Goal: Task Accomplishment & Management: Manage account settings

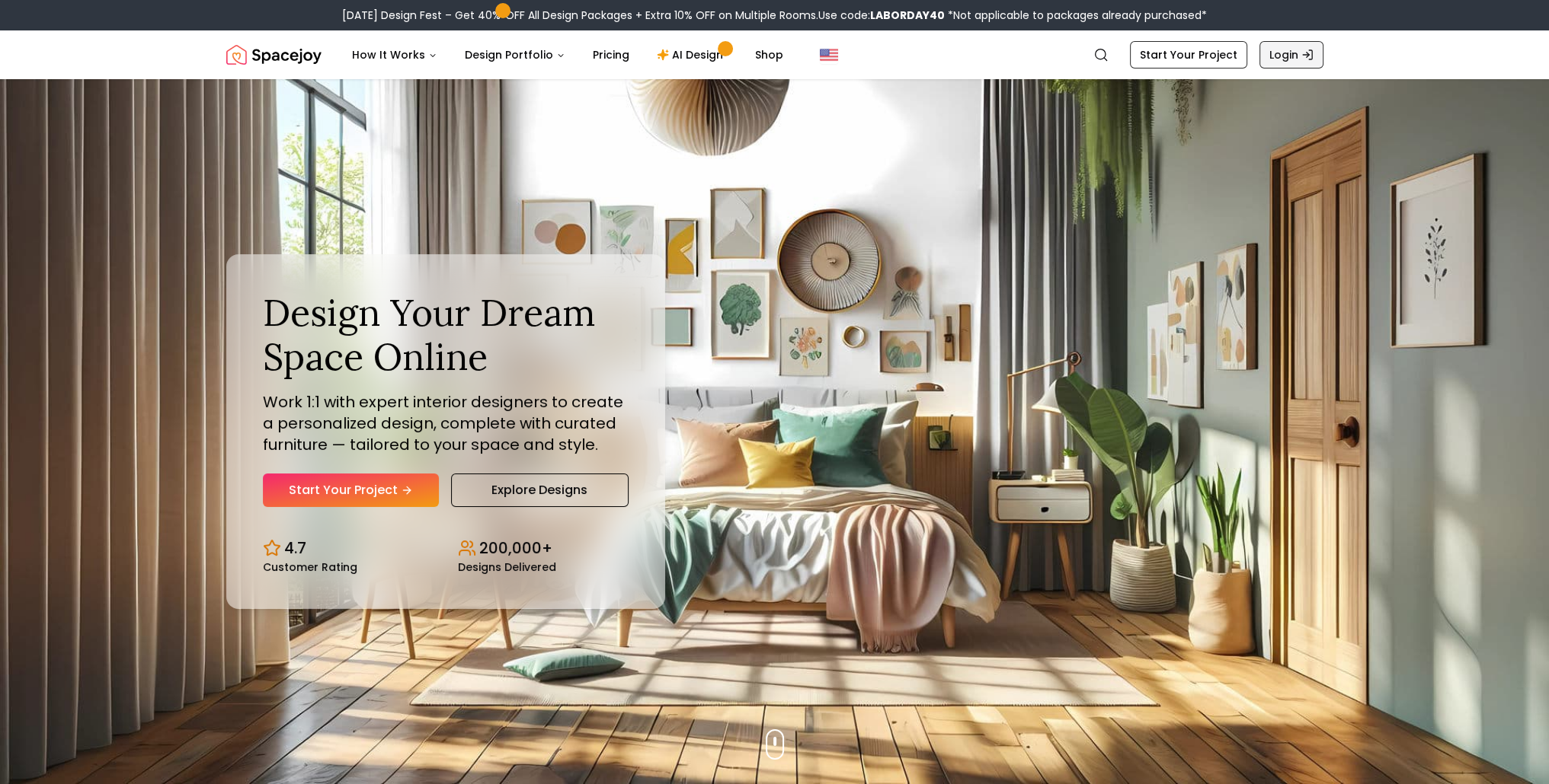
click at [1296, 57] on link "Login" at bounding box center [1291, 54] width 64 height 28
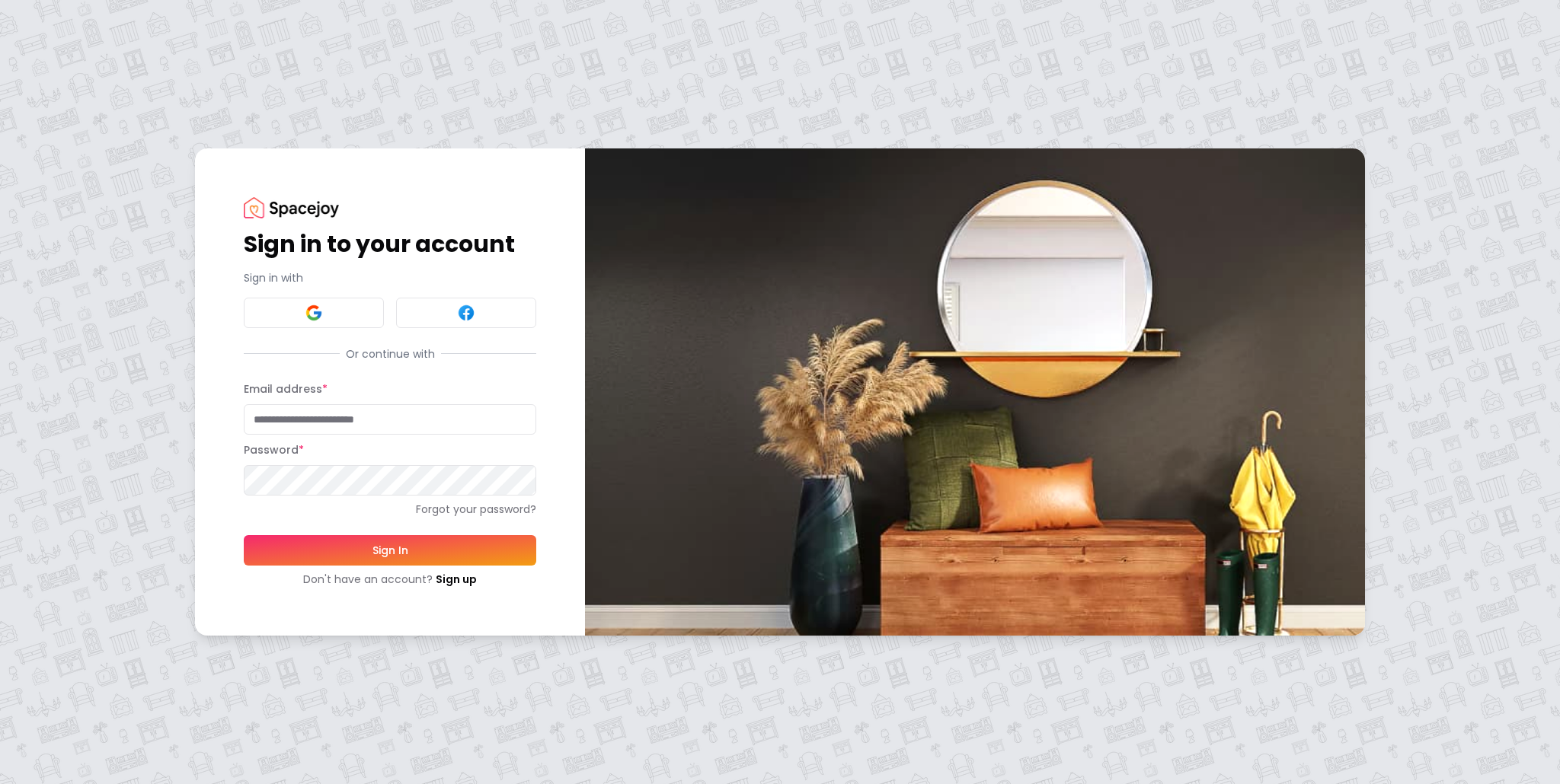
click at [536, 419] on div at bounding box center [536, 419] width 0 height 0
type input "**********"
click at [402, 541] on button "Sign In" at bounding box center [390, 551] width 293 height 30
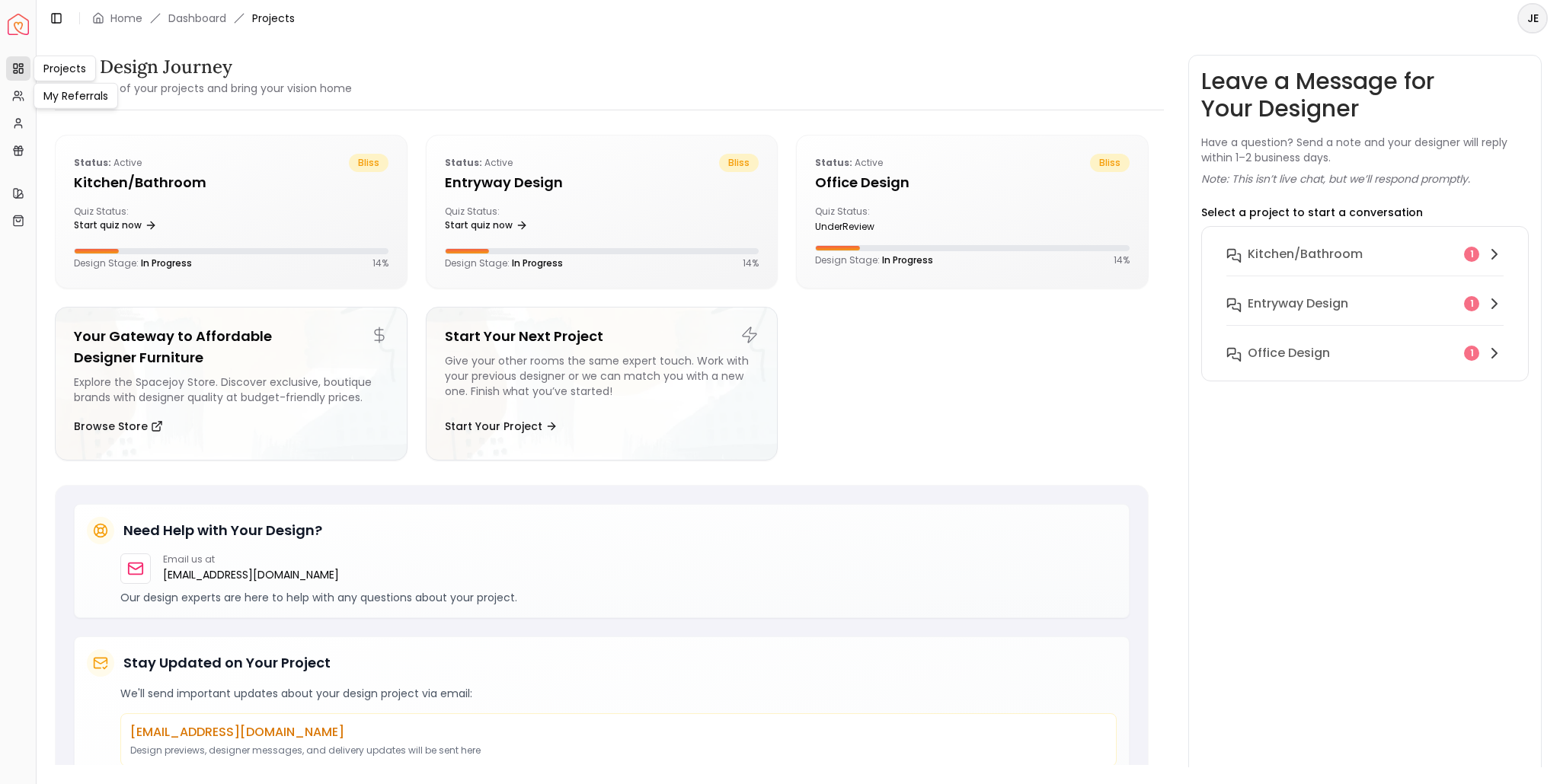
click at [20, 76] on link "Projects" at bounding box center [18, 68] width 24 height 24
click at [17, 66] on rect at bounding box center [15, 66] width 4 height 4
click at [972, 181] on h5 "Office design" at bounding box center [972, 182] width 314 height 21
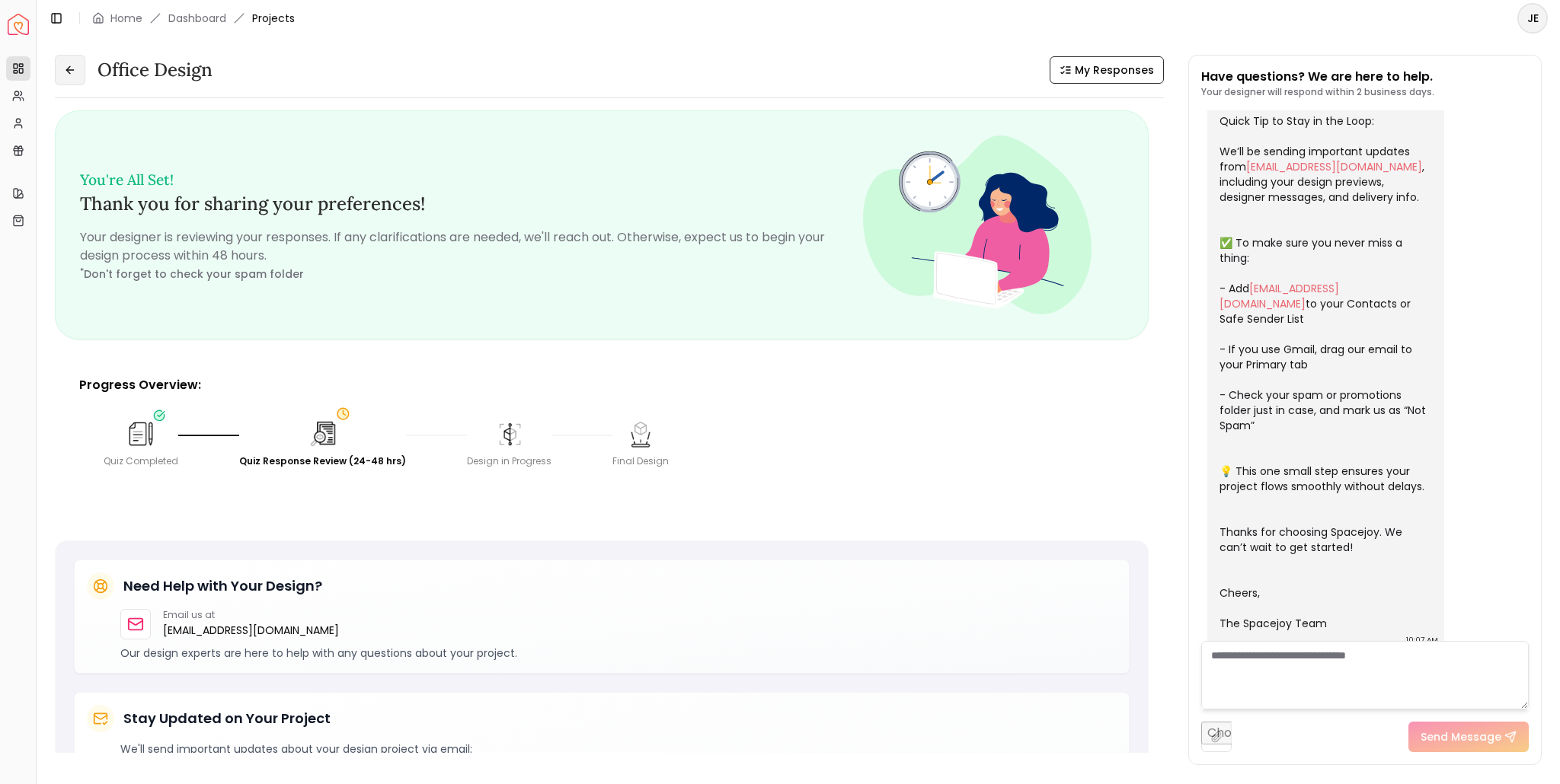
click at [67, 65] on icon at bounding box center [70, 70] width 12 height 12
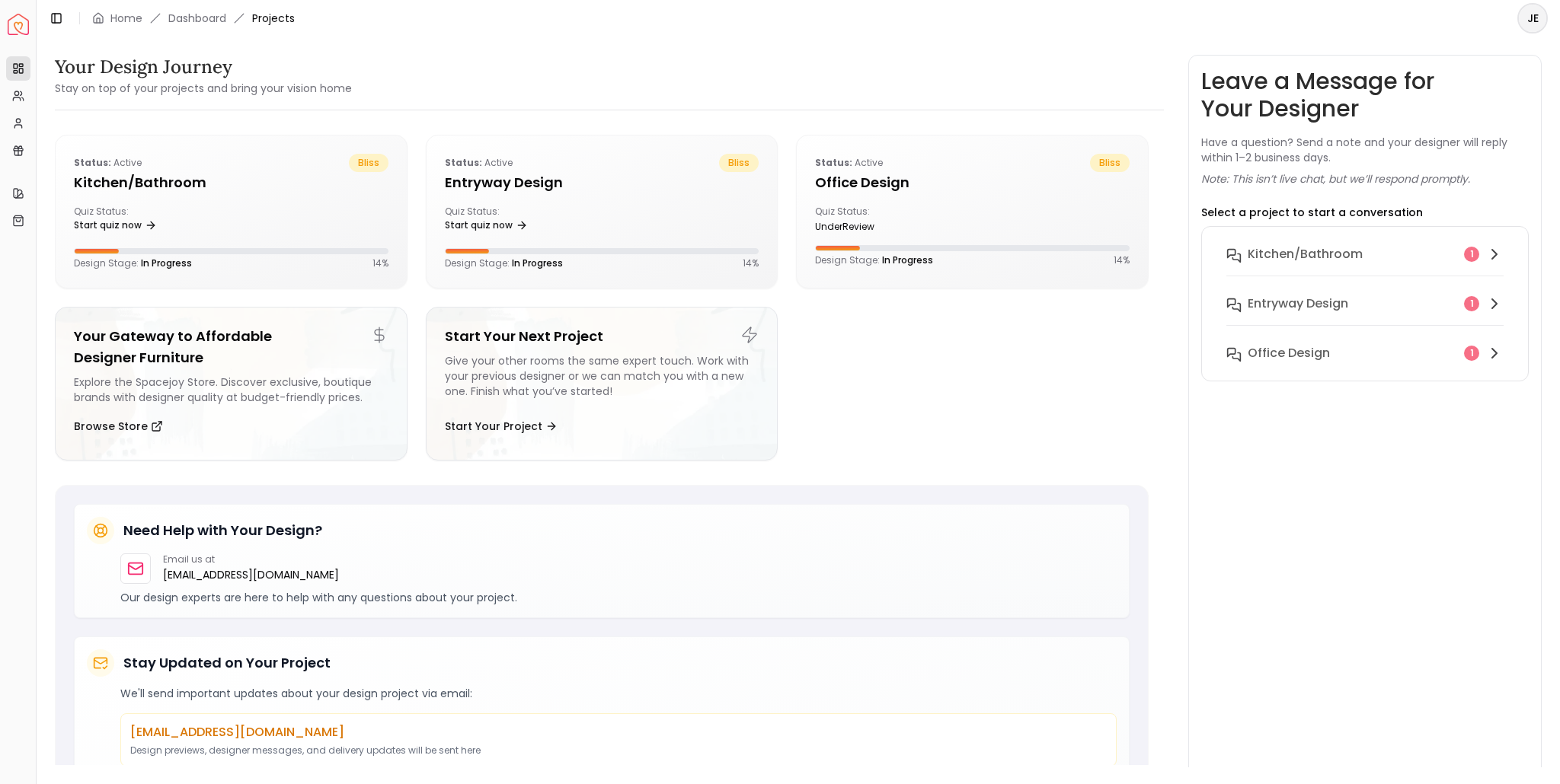
click at [282, 21] on span "Projects" at bounding box center [273, 18] width 43 height 15
click at [837, 190] on h5 "Office design" at bounding box center [972, 182] width 314 height 21
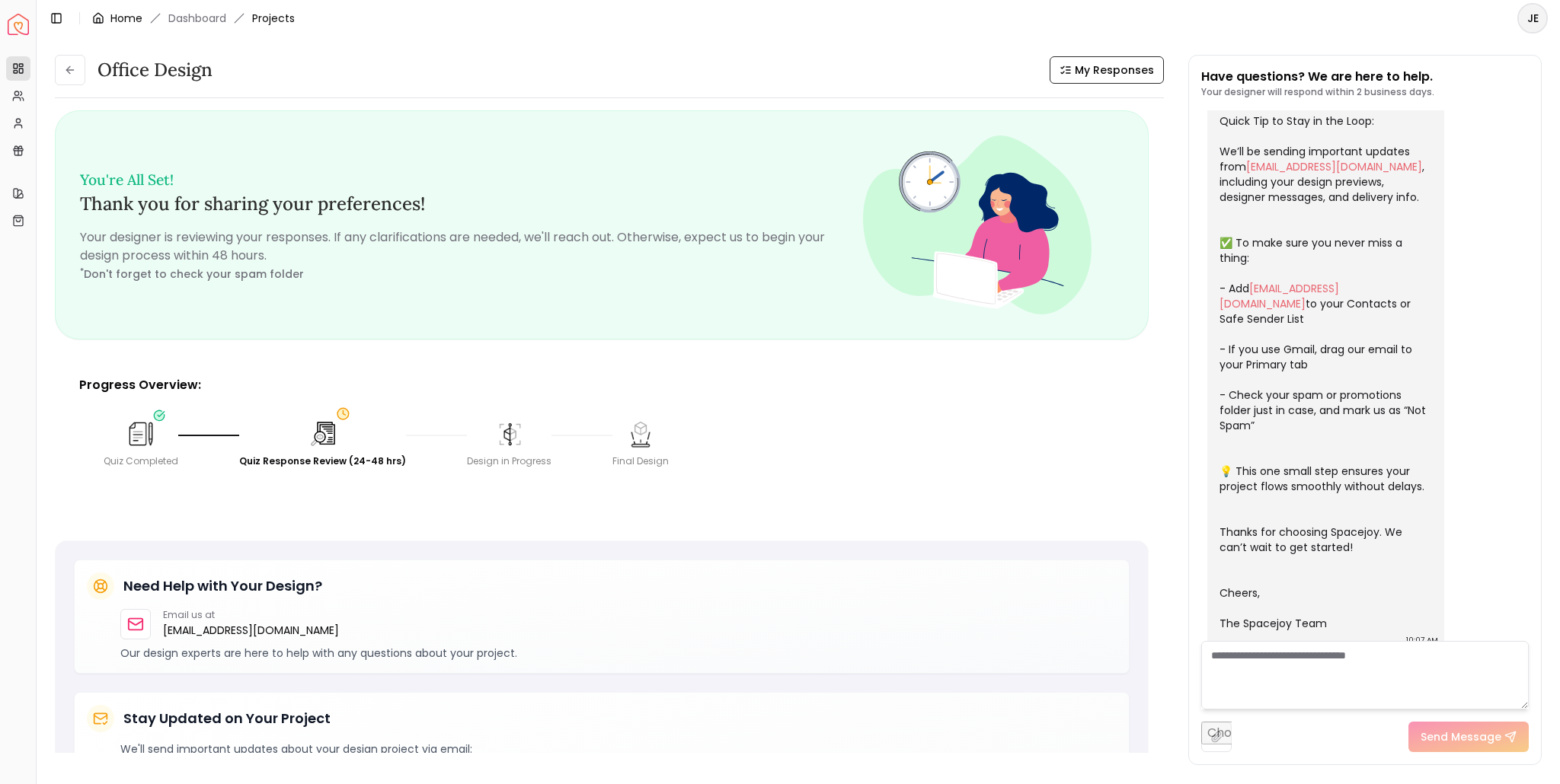
click at [122, 14] on link "Home" at bounding box center [126, 18] width 32 height 15
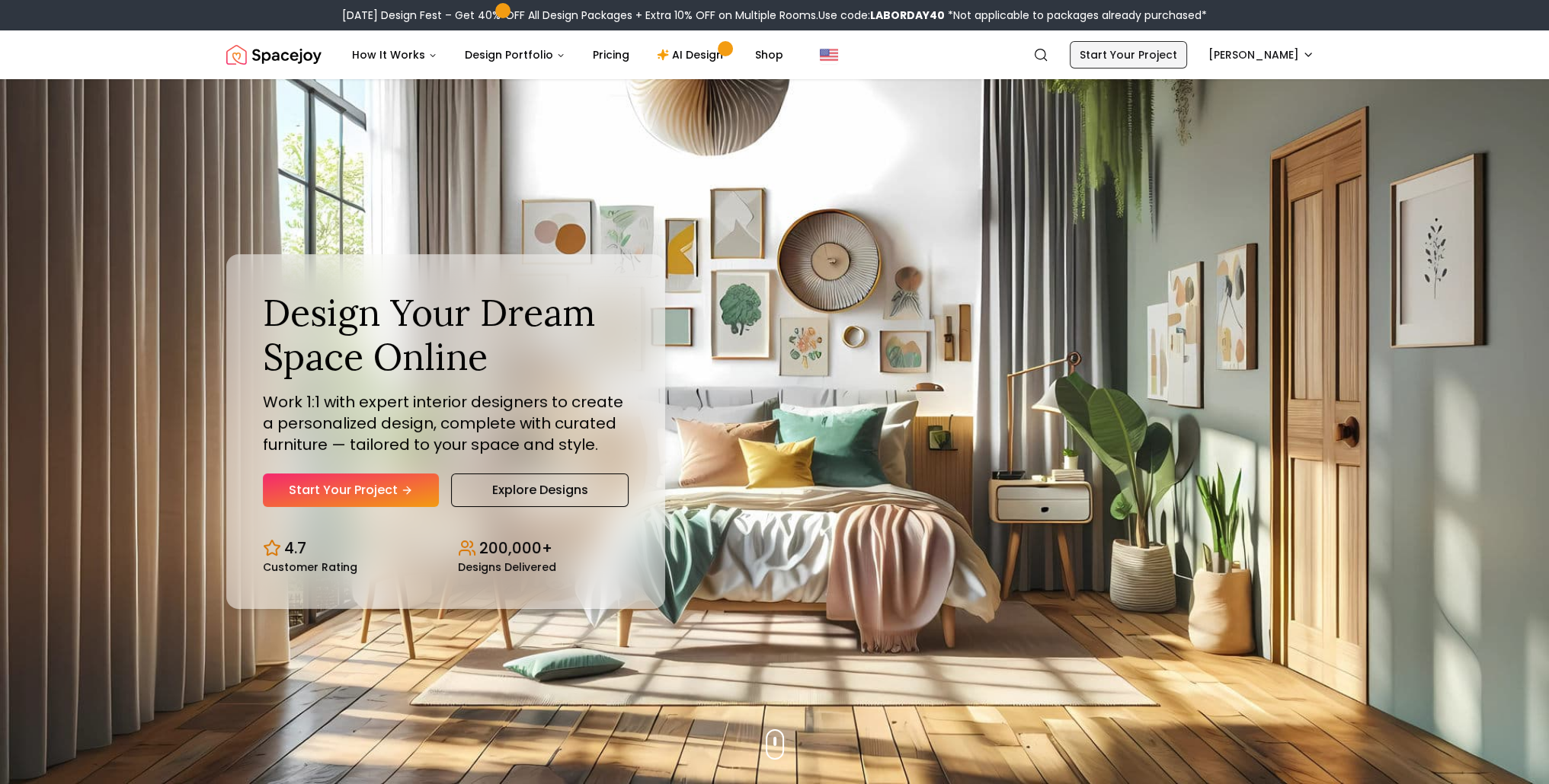
click at [1146, 61] on link "Start Your Project" at bounding box center [1128, 54] width 118 height 28
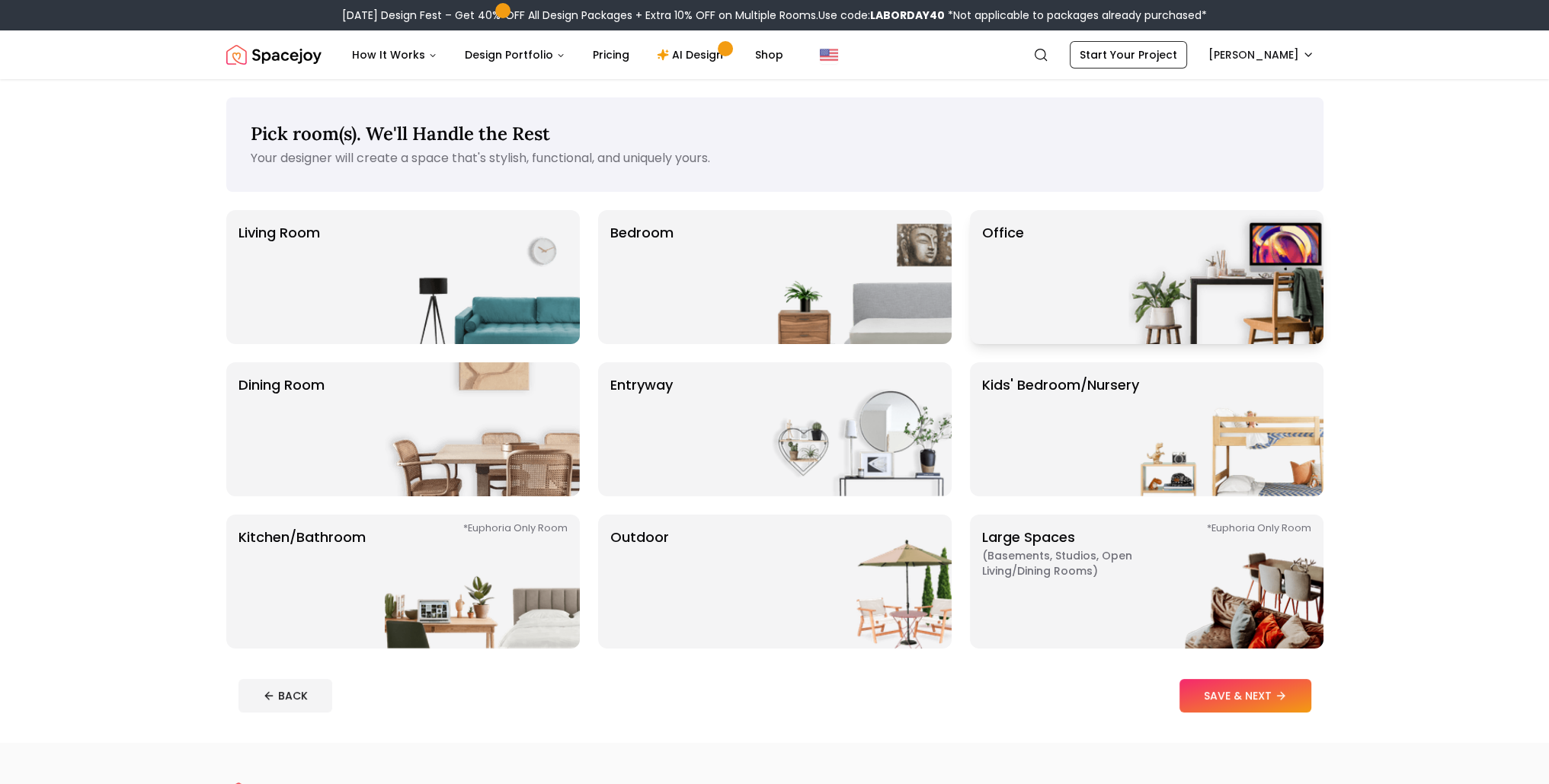
click at [1039, 279] on div "Office" at bounding box center [1146, 277] width 353 height 134
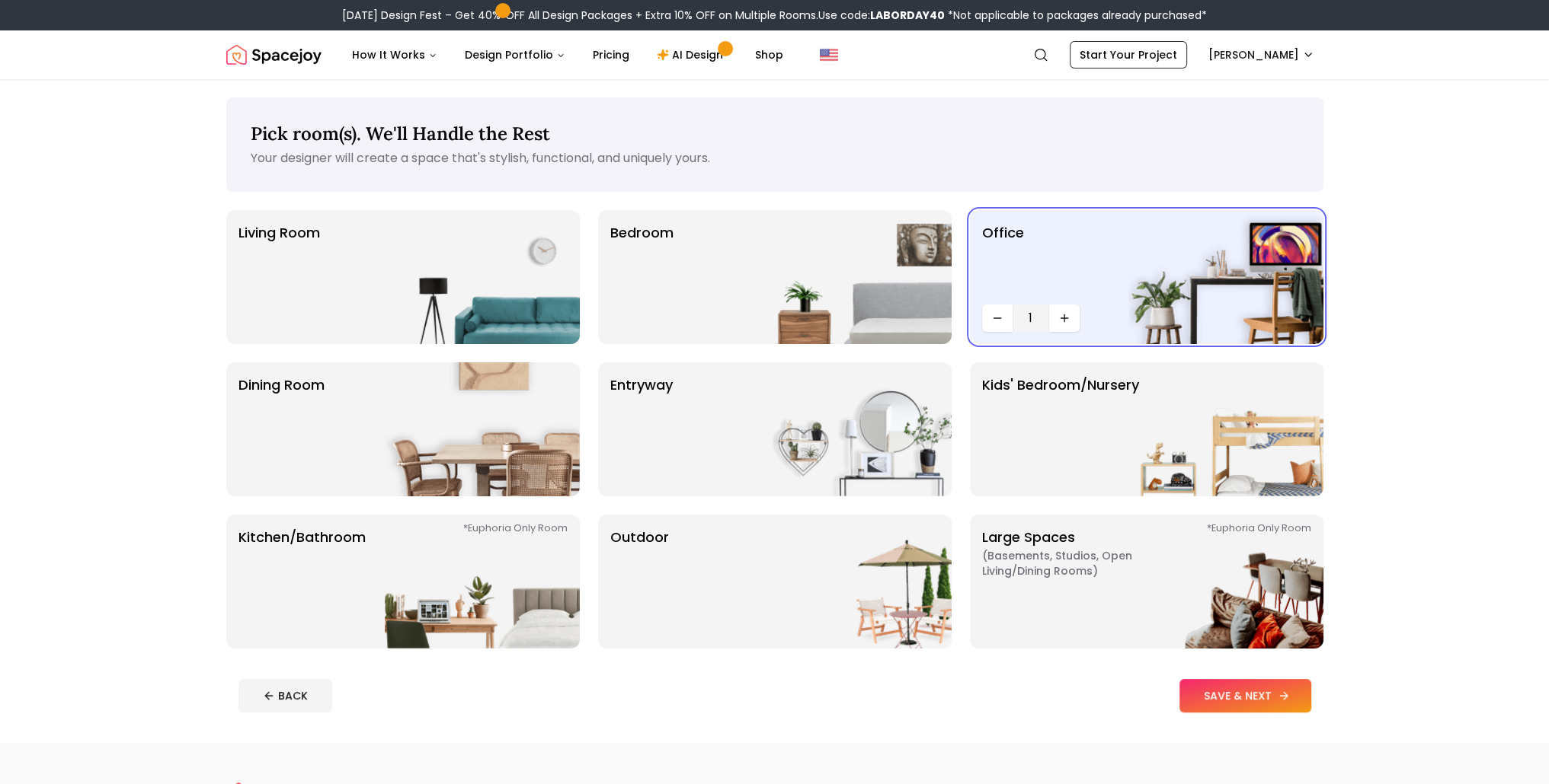
click at [1250, 691] on button "SAVE & NEXT" at bounding box center [1245, 696] width 132 height 34
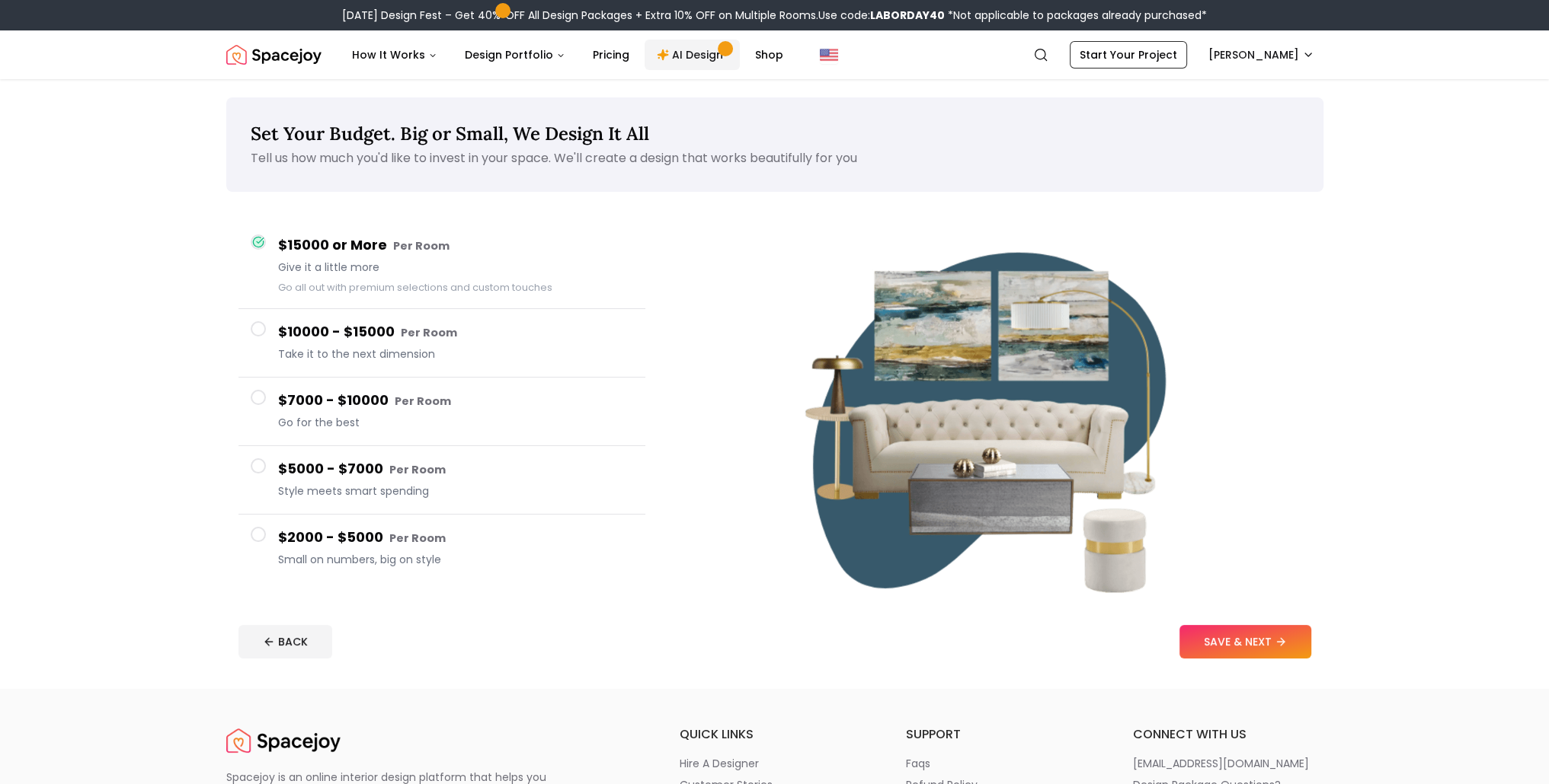
click at [673, 52] on link "AI Design" at bounding box center [692, 54] width 95 height 30
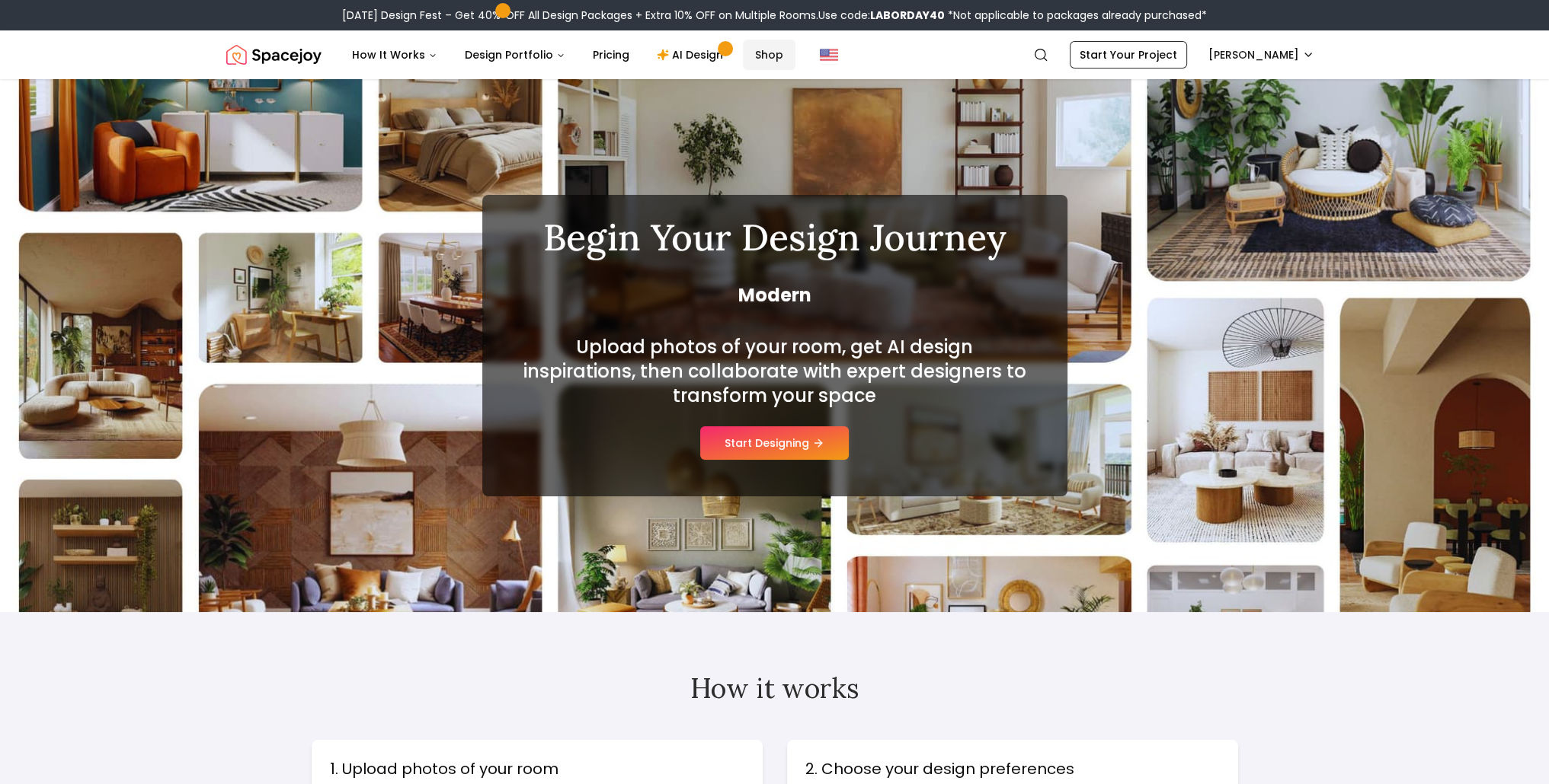
click at [756, 54] on link "Shop" at bounding box center [768, 54] width 53 height 30
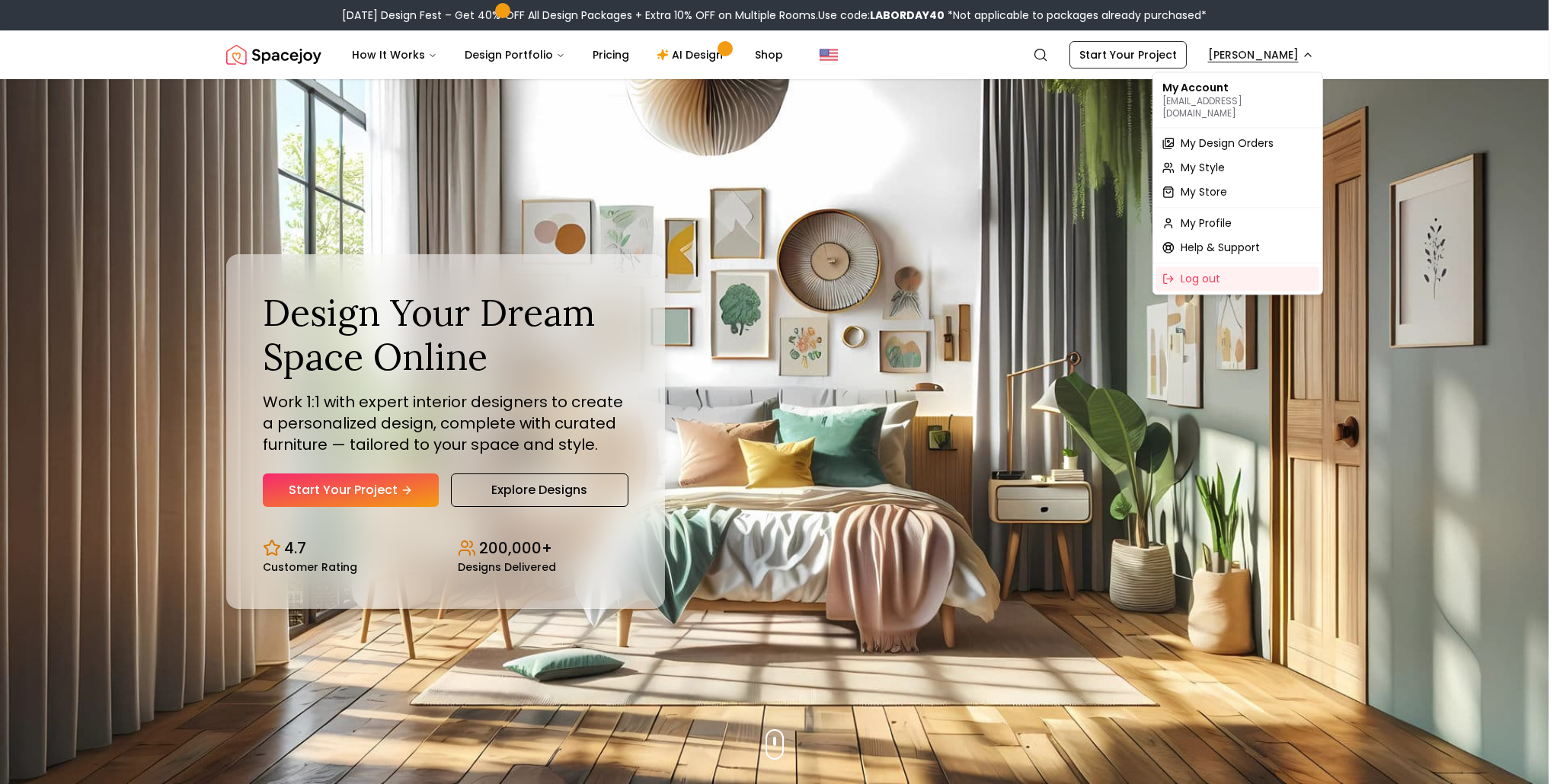
click at [1225, 135] on span "My Design Orders" at bounding box center [1227, 142] width 93 height 15
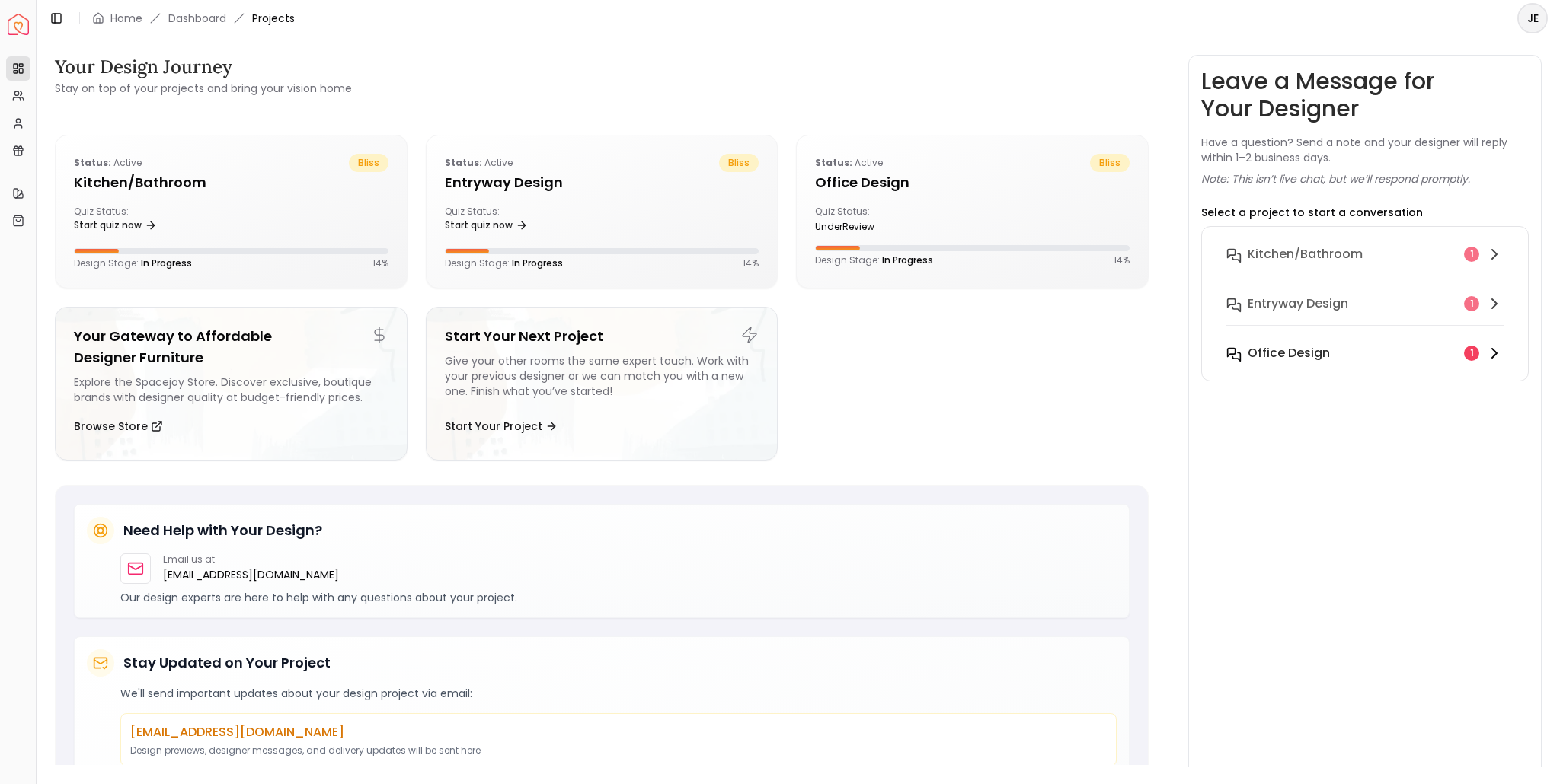
click at [1482, 351] on div "Office design 1" at bounding box center [1365, 353] width 277 height 19
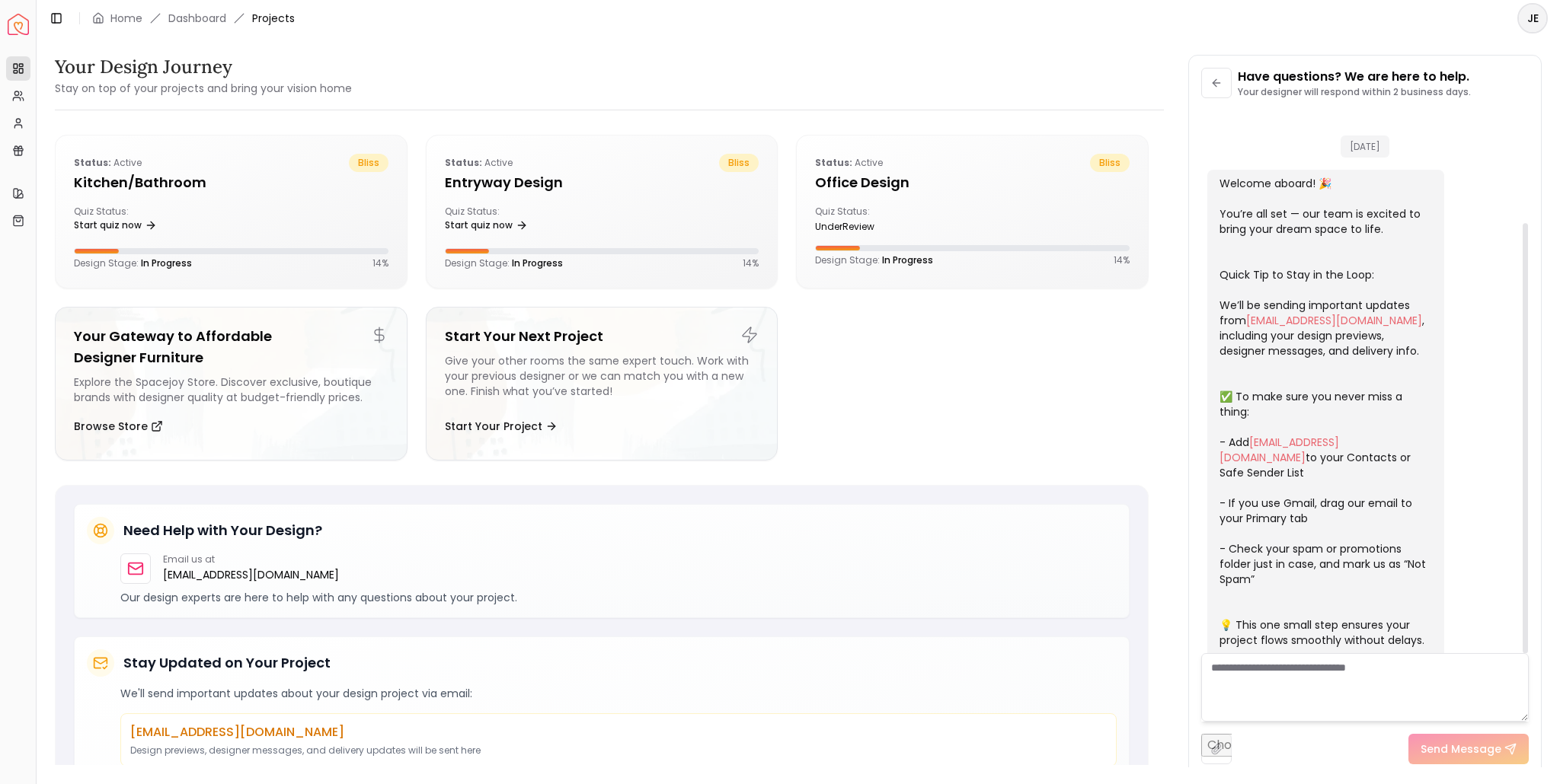
scroll to position [141, 0]
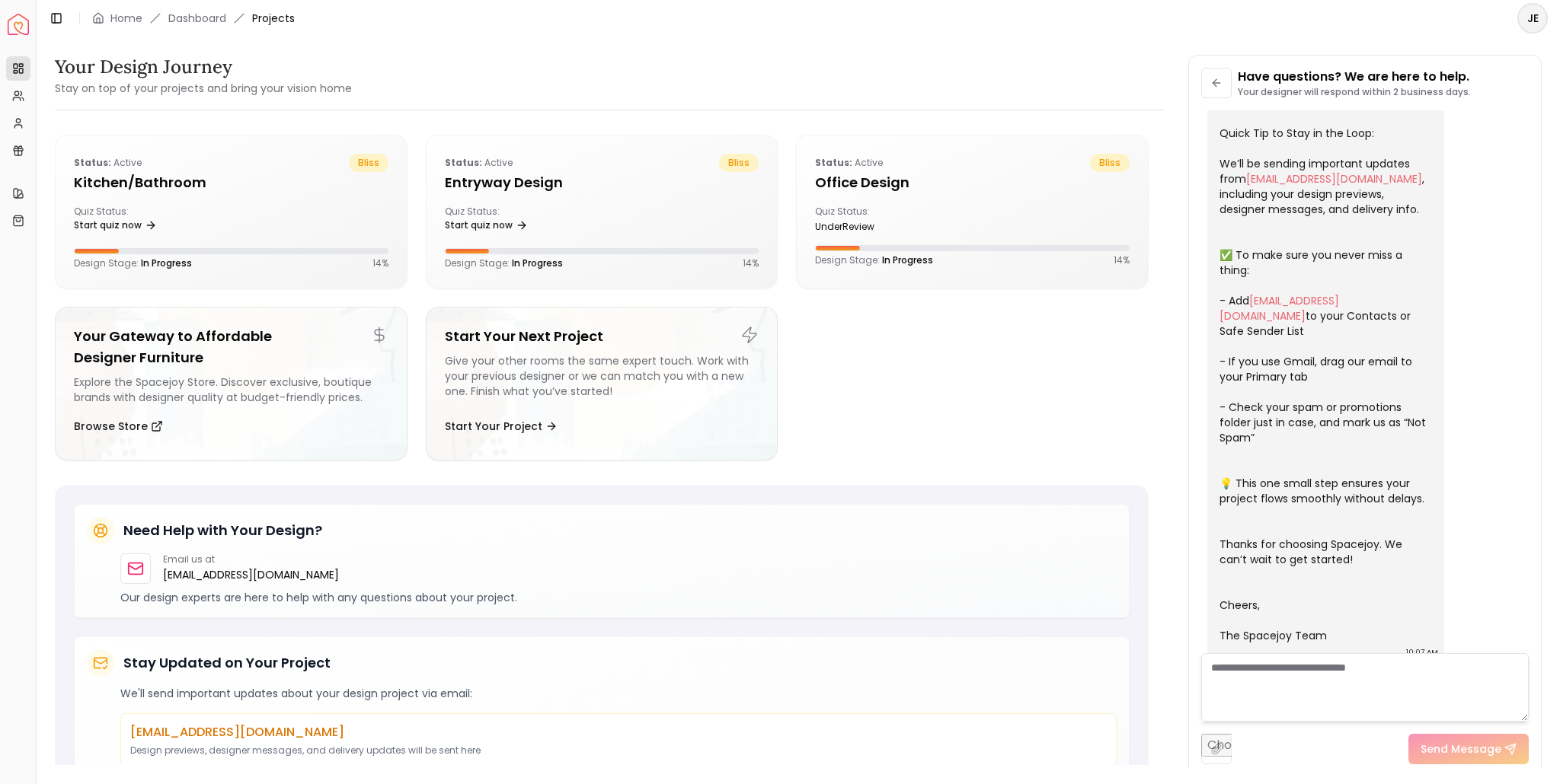
click at [1219, 747] on input "file" at bounding box center [1216, 749] width 30 height 30
click at [528, 235] on div "Quiz Status: Start quiz now" at bounding box center [520, 221] width 150 height 30
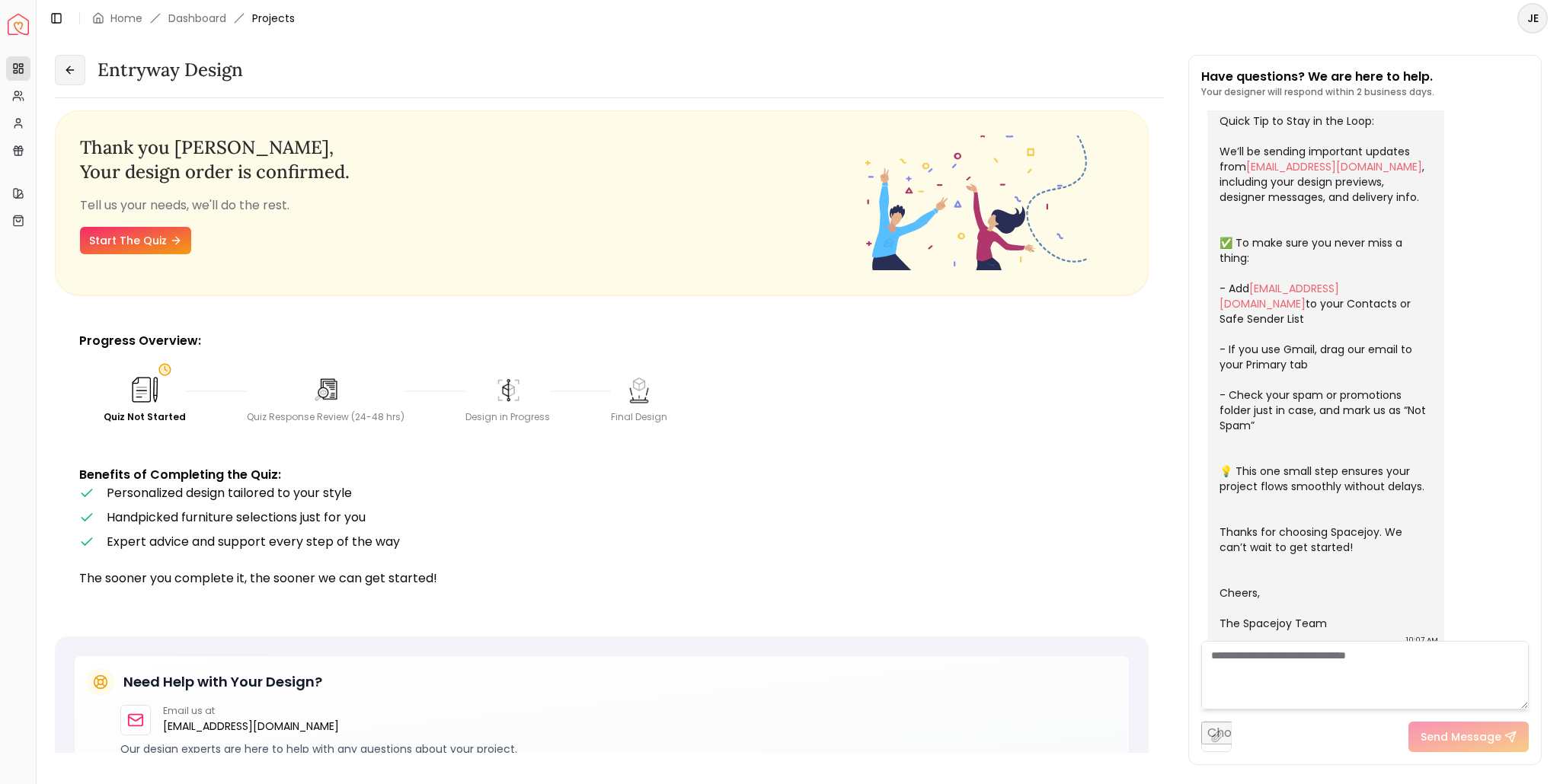
click at [77, 75] on button at bounding box center [70, 70] width 30 height 30
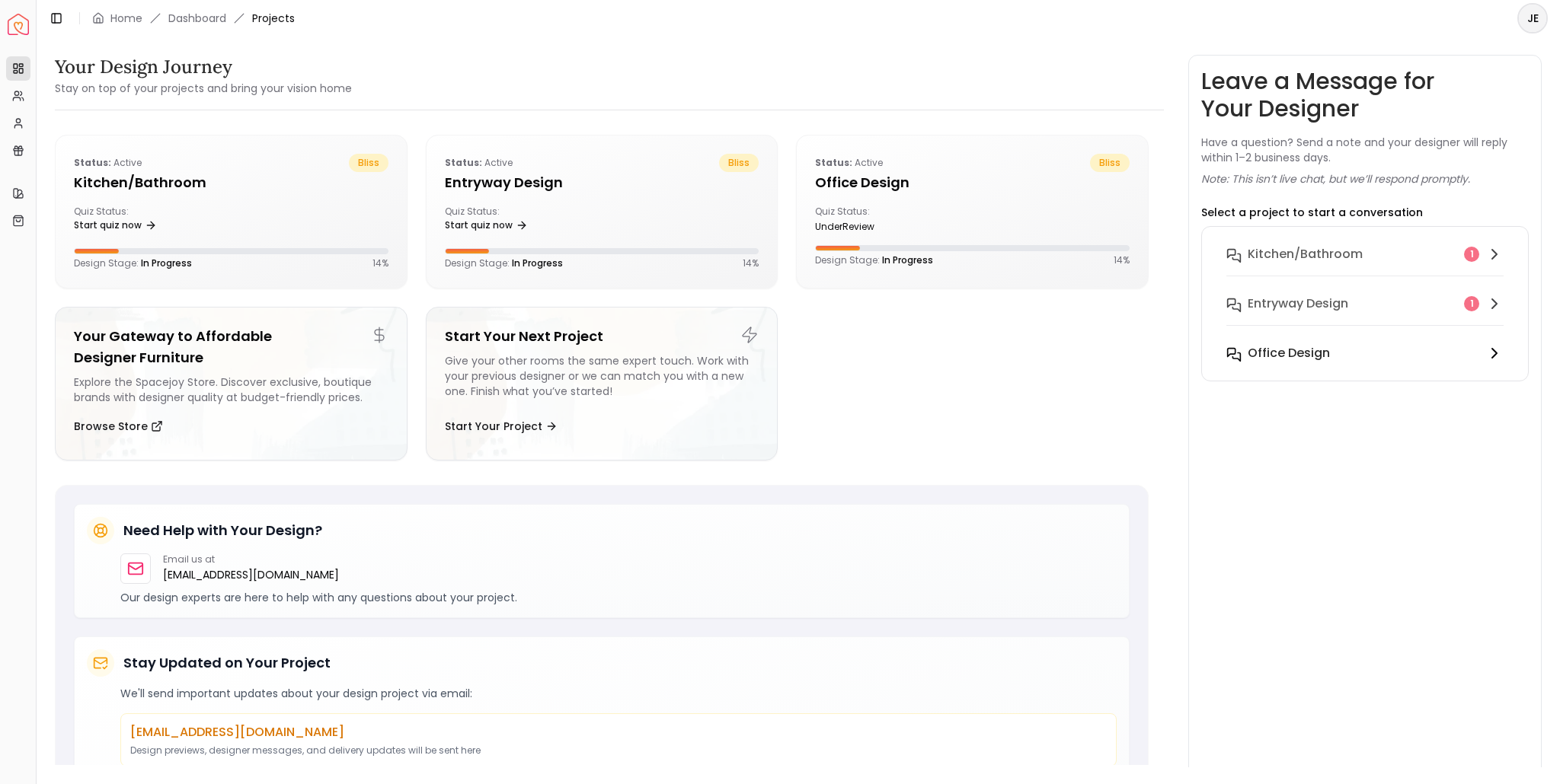
click at [1278, 359] on h6 "Office design" at bounding box center [1289, 353] width 82 height 19
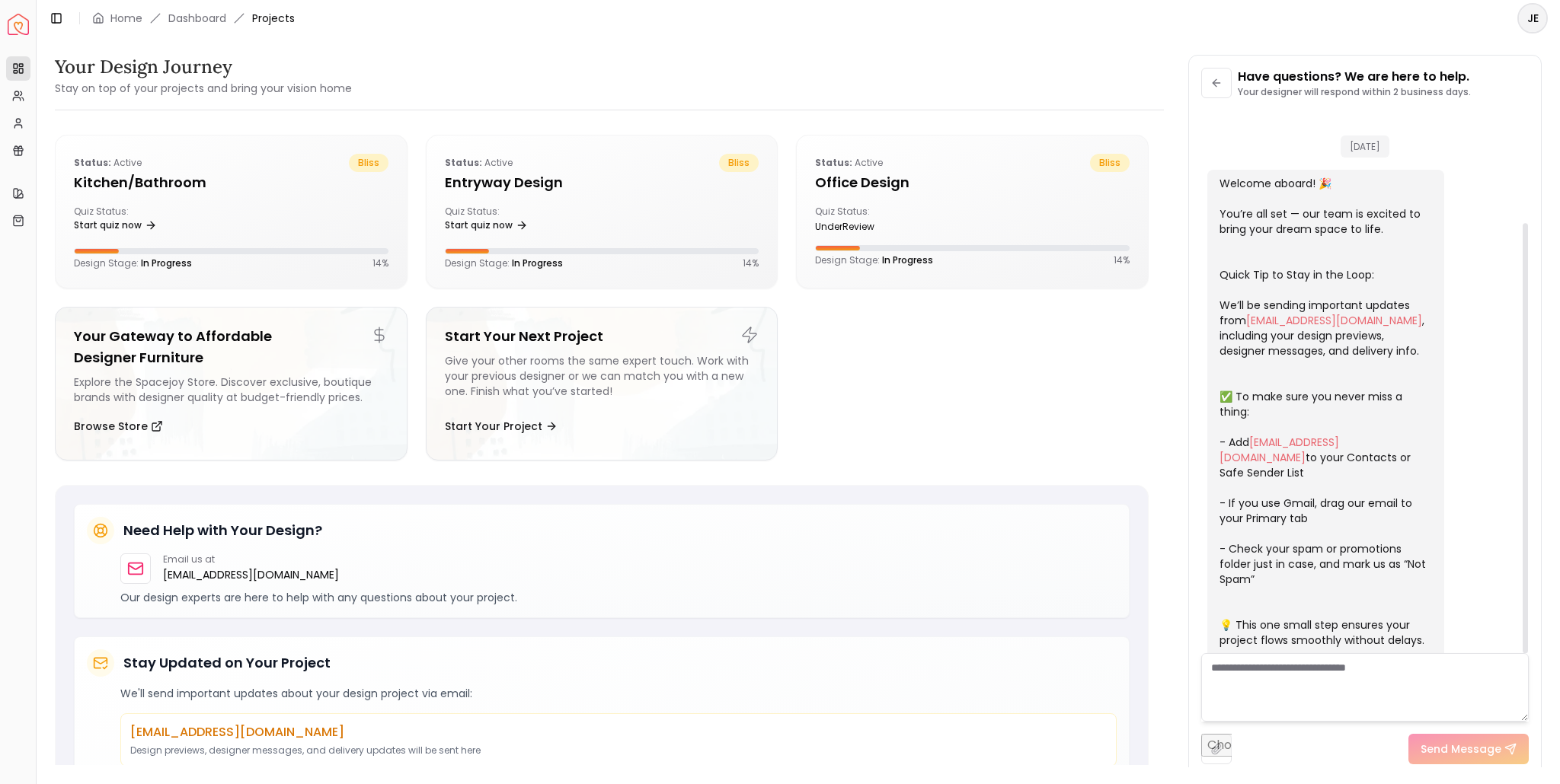
scroll to position [141, 0]
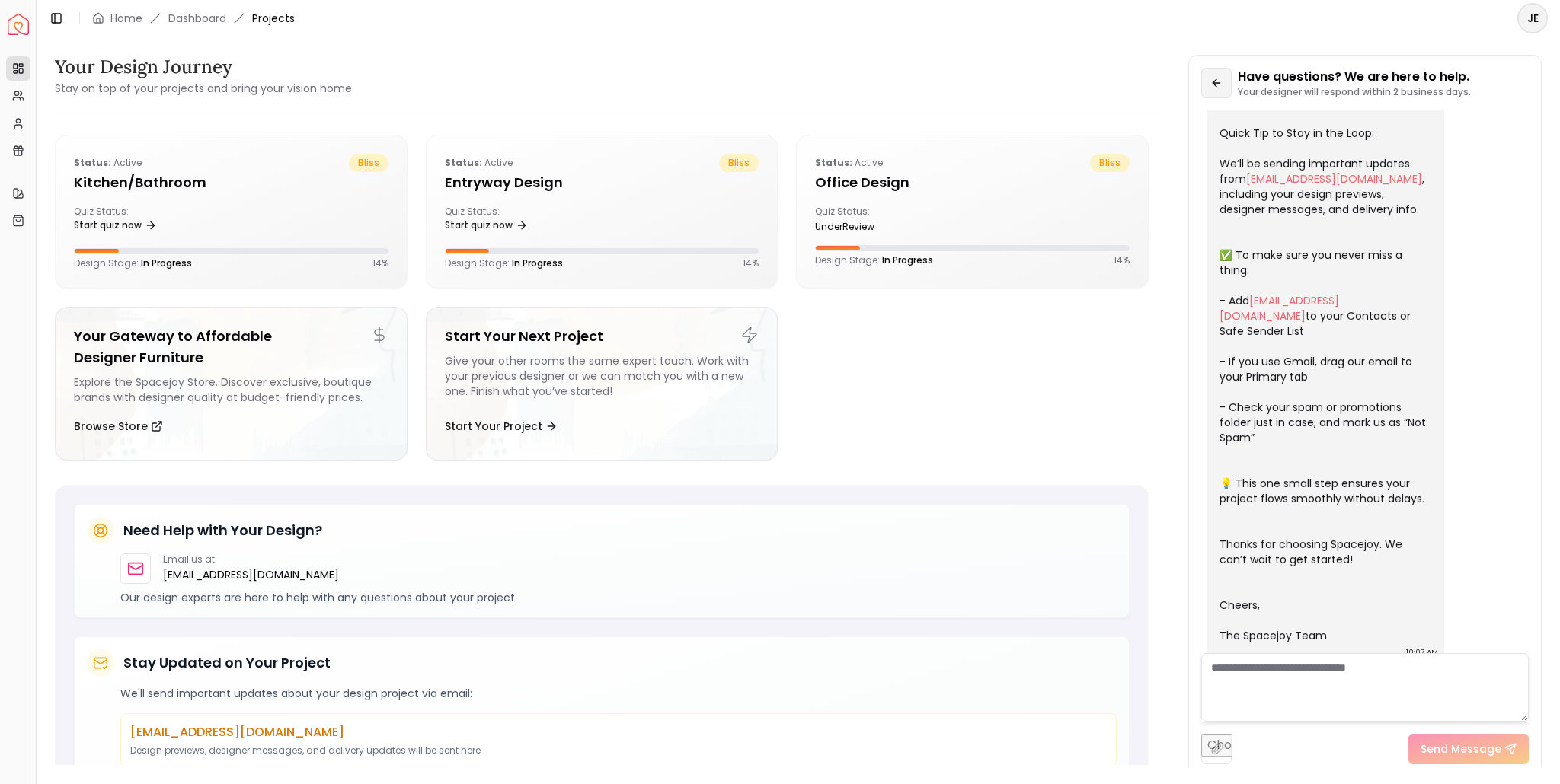
click at [1216, 78] on icon at bounding box center [1217, 83] width 12 height 12
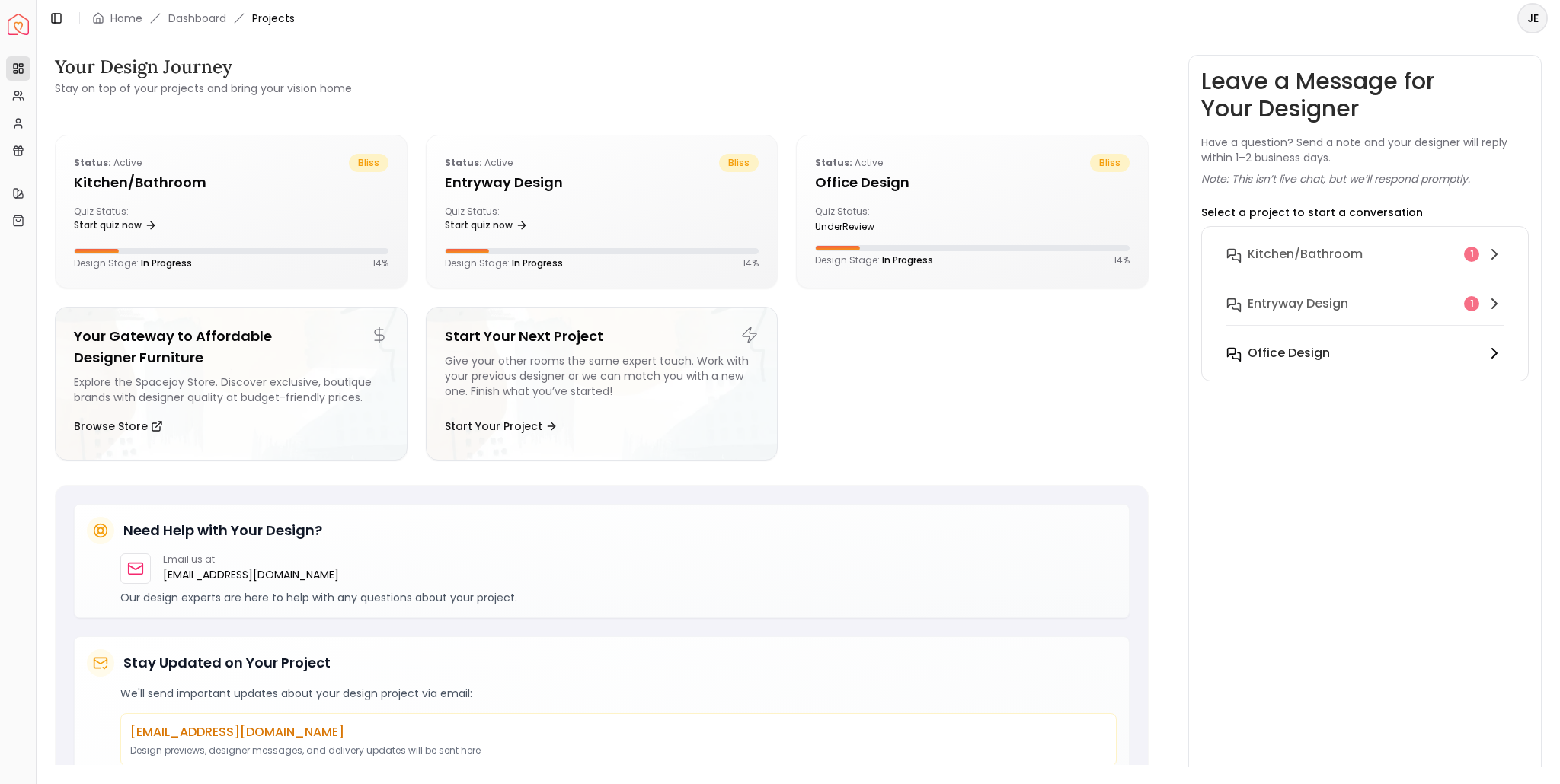
click at [1487, 350] on icon at bounding box center [1495, 353] width 19 height 19
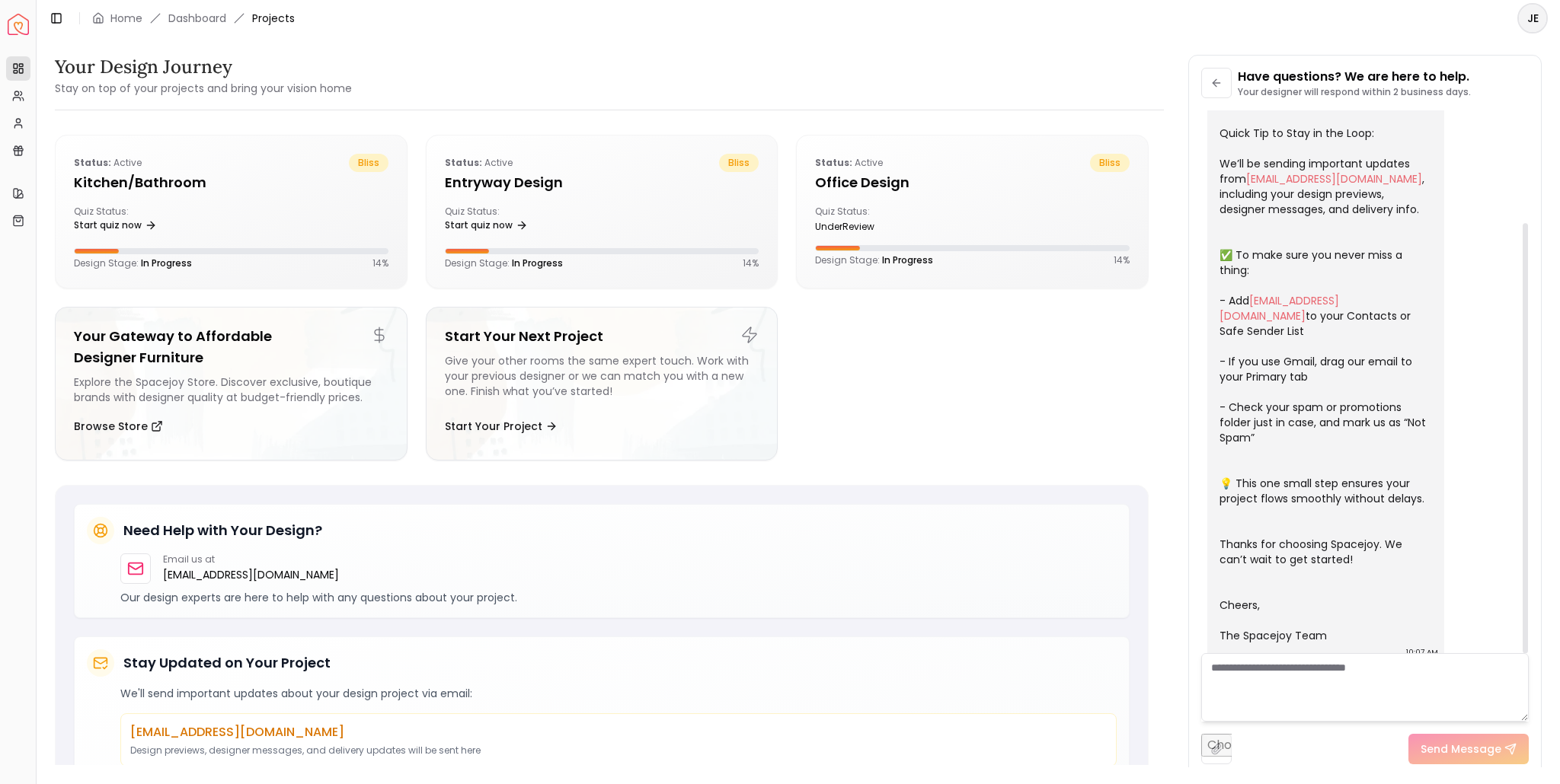
click at [1238, 673] on textarea at bounding box center [1365, 687] width 328 height 69
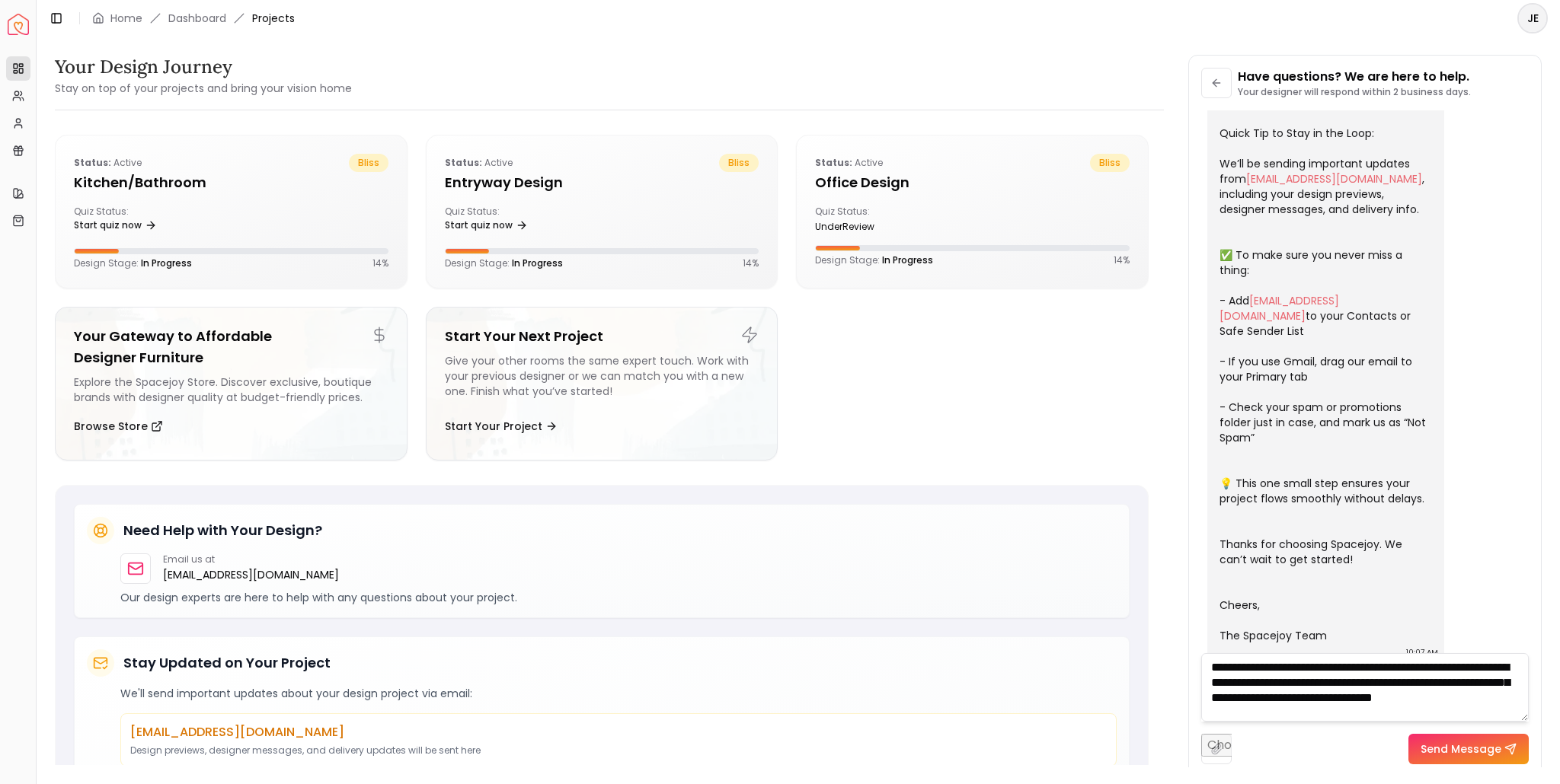
scroll to position [5, 0]
type textarea "**********"
click at [1453, 740] on button "Send Message" at bounding box center [1468, 749] width 120 height 30
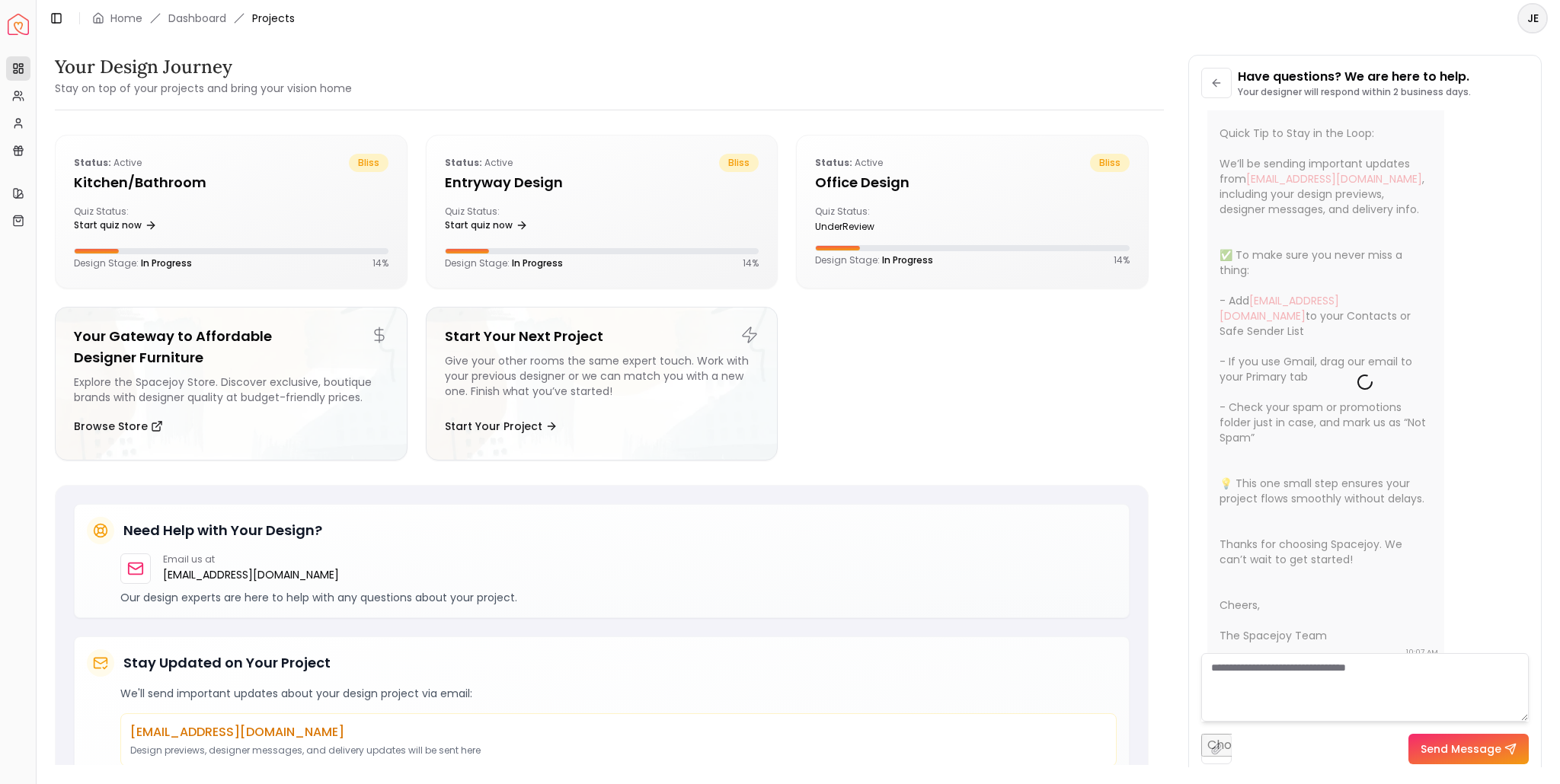
scroll to position [0, 0]
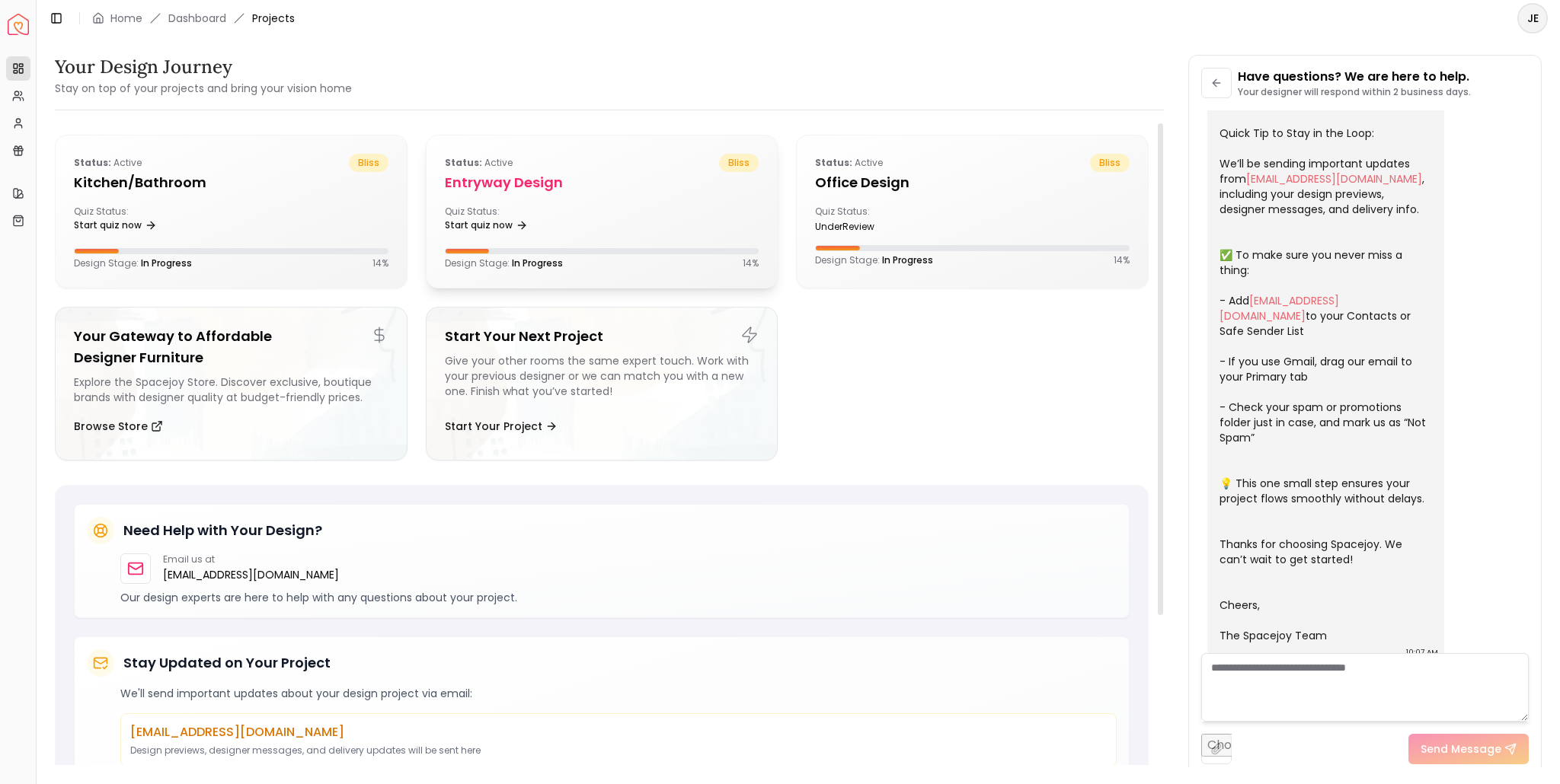
click at [514, 249] on div at bounding box center [602, 251] width 314 height 6
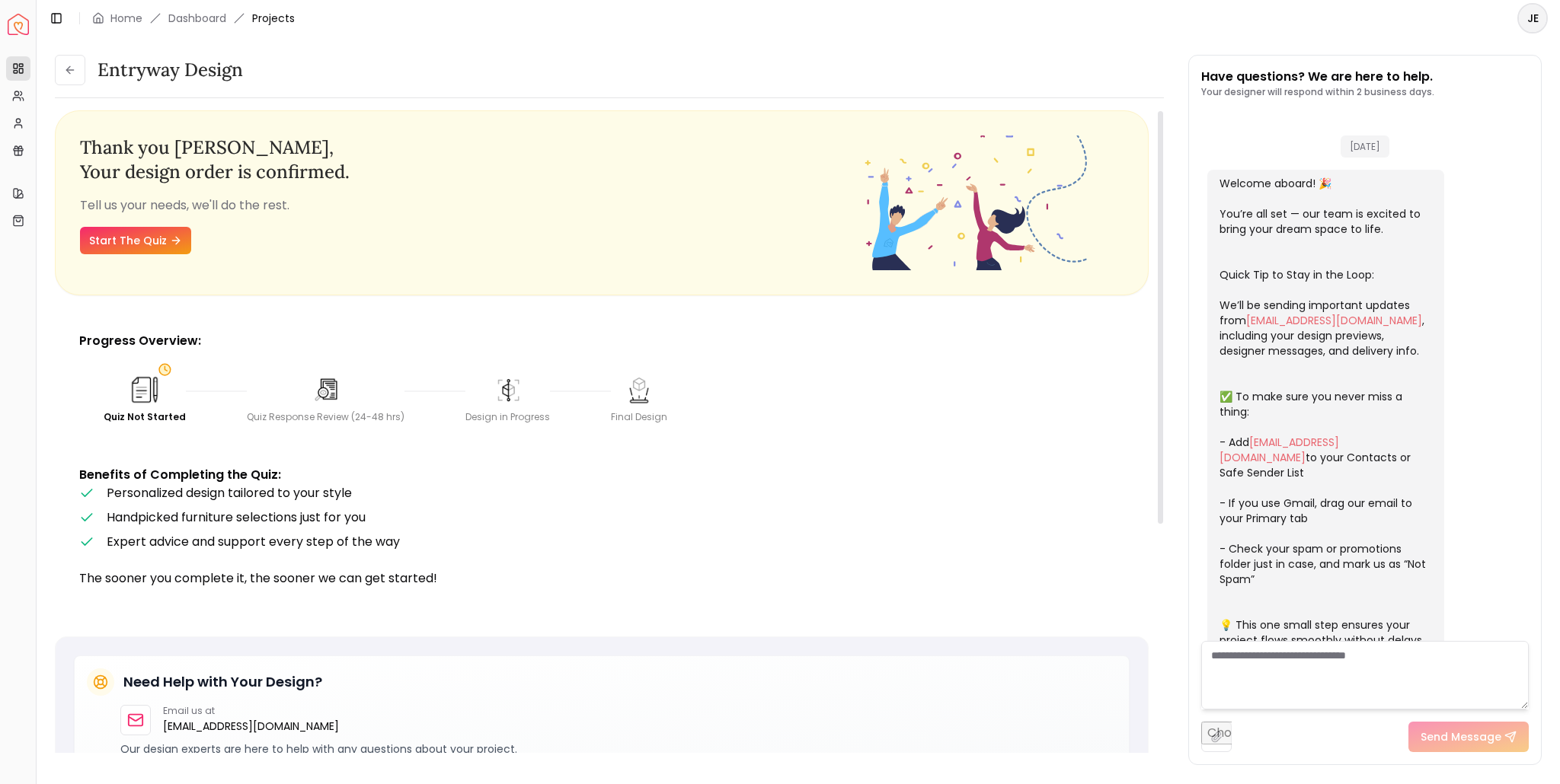
scroll to position [154, 0]
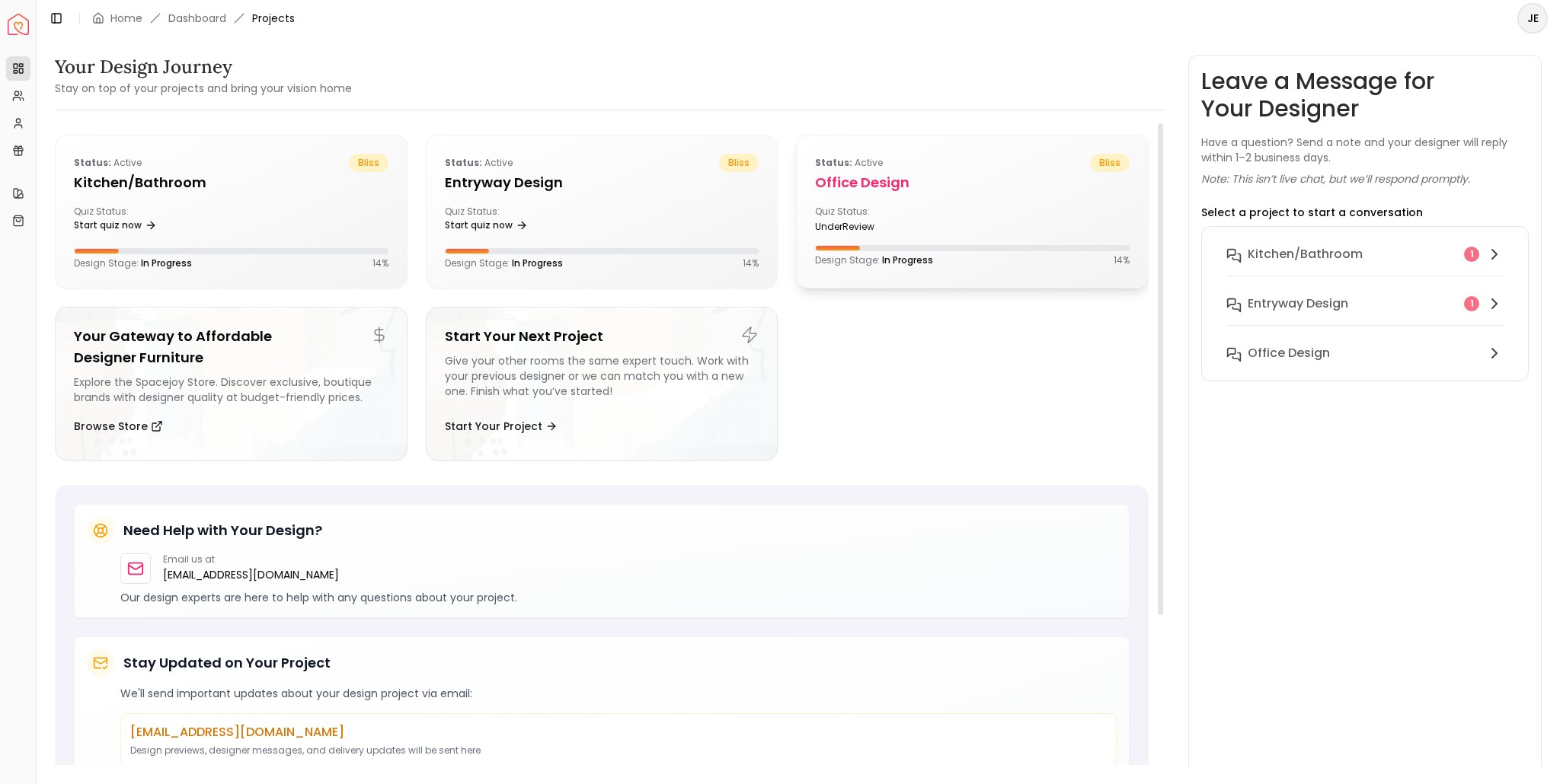
click at [894, 193] on div "Status: active bliss Office design Quiz Status: underReview Design Stage: In Pr…" at bounding box center [972, 210] width 351 height 150
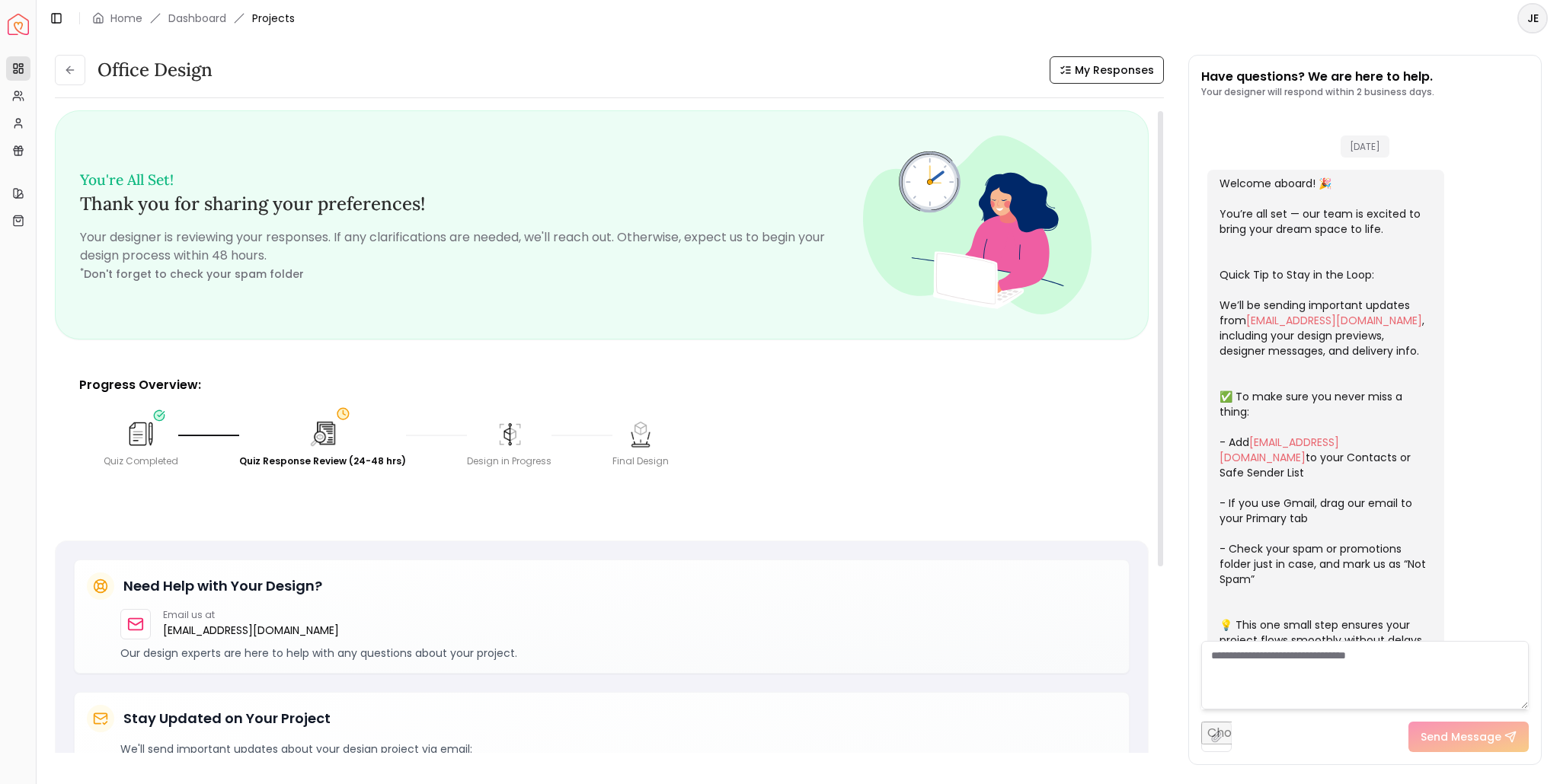
scroll to position [309, 0]
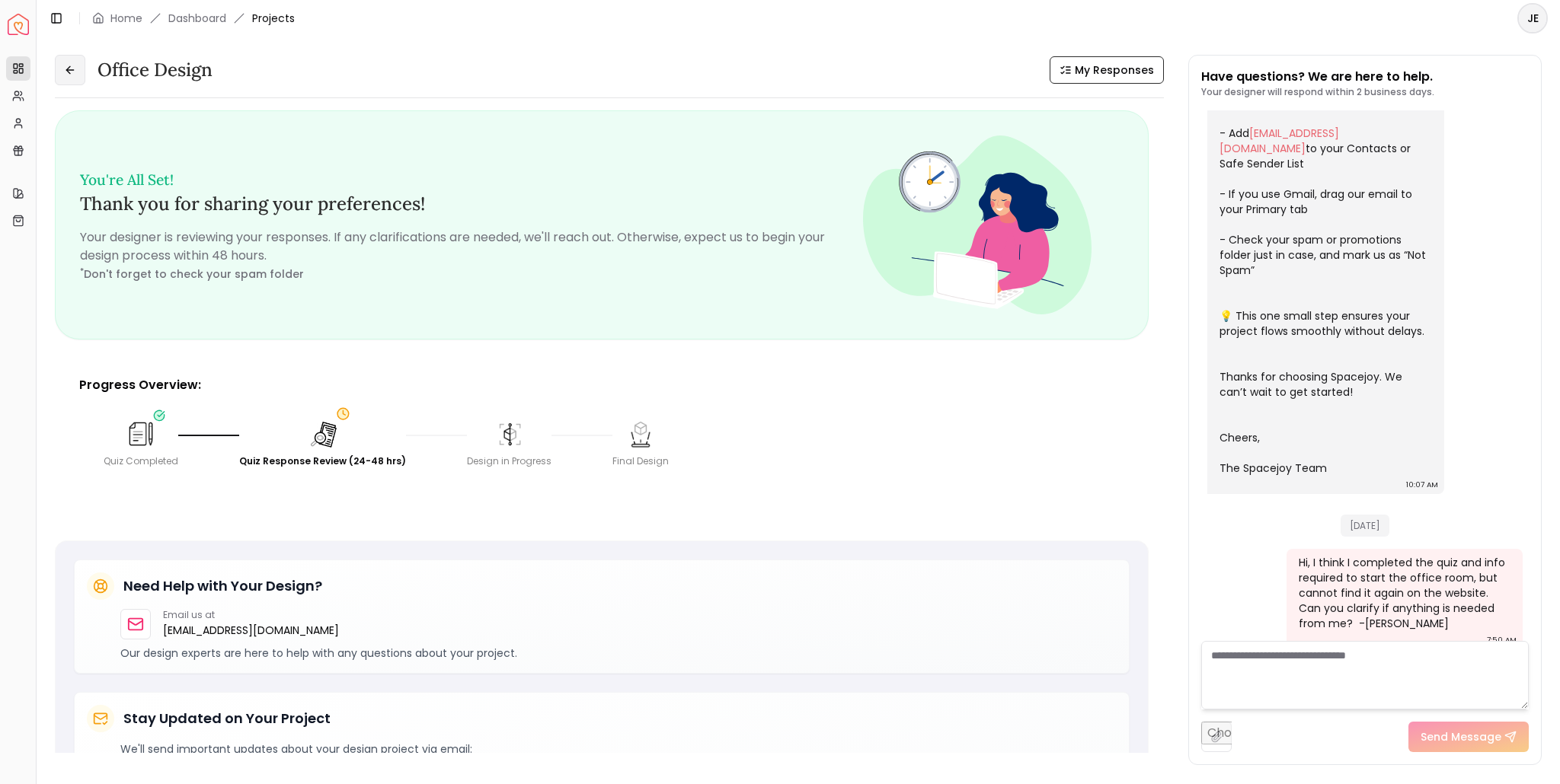
click at [66, 74] on icon at bounding box center [70, 70] width 12 height 12
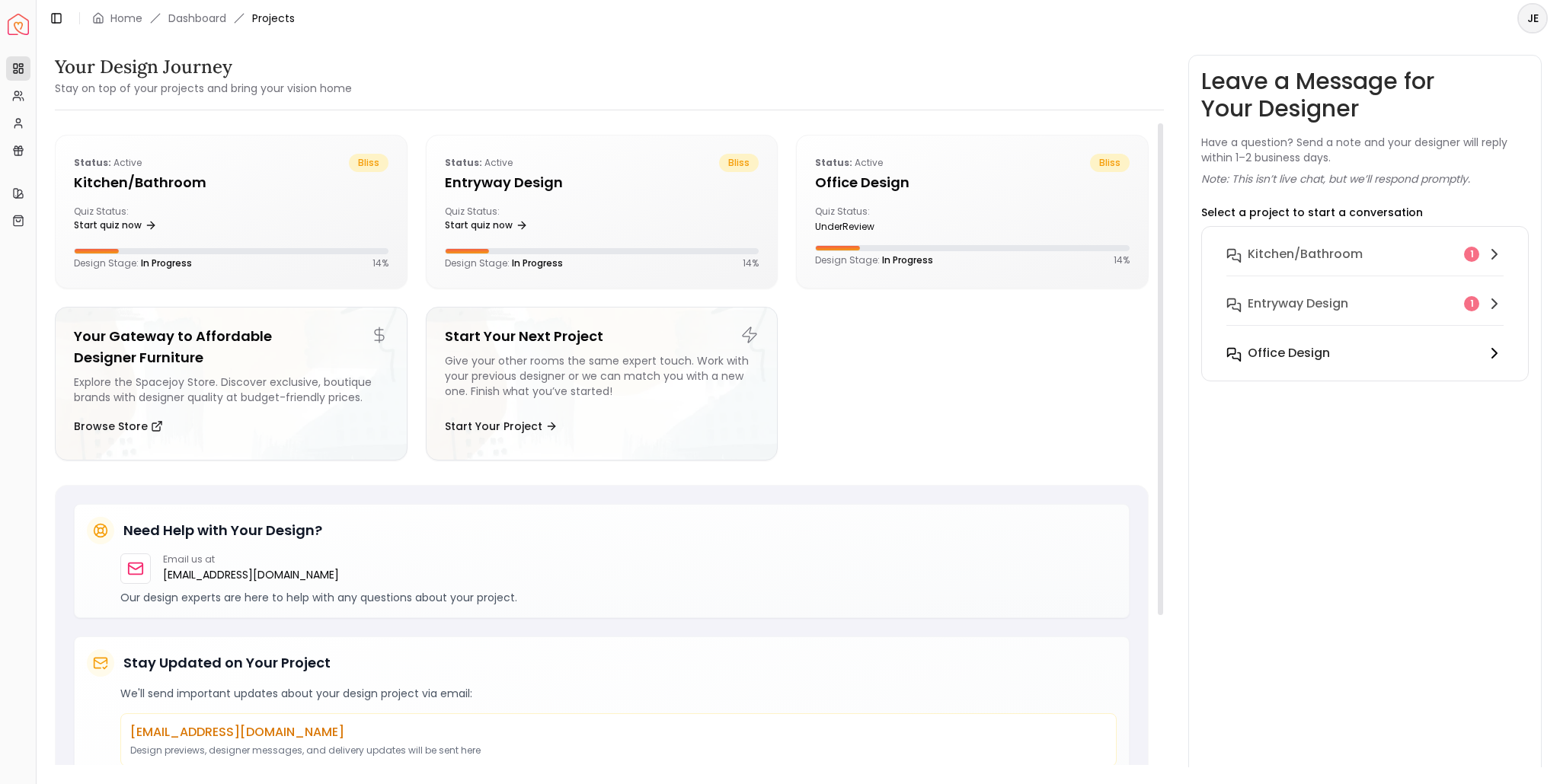
click at [1350, 352] on div "Office design" at bounding box center [1364, 353] width 232 height 19
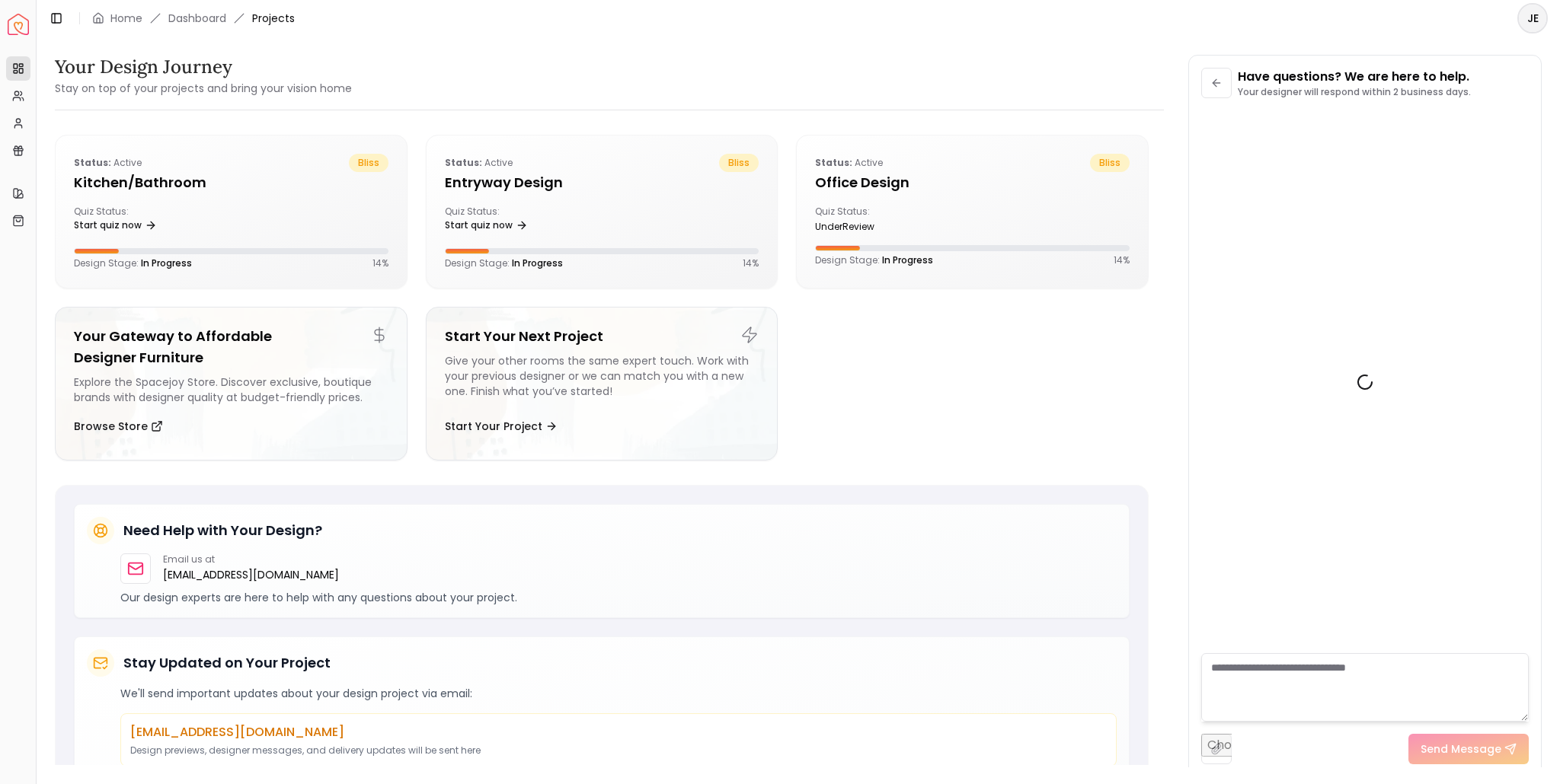
scroll to position [297, 0]
